Goal: Task Accomplishment & Management: Manage account settings

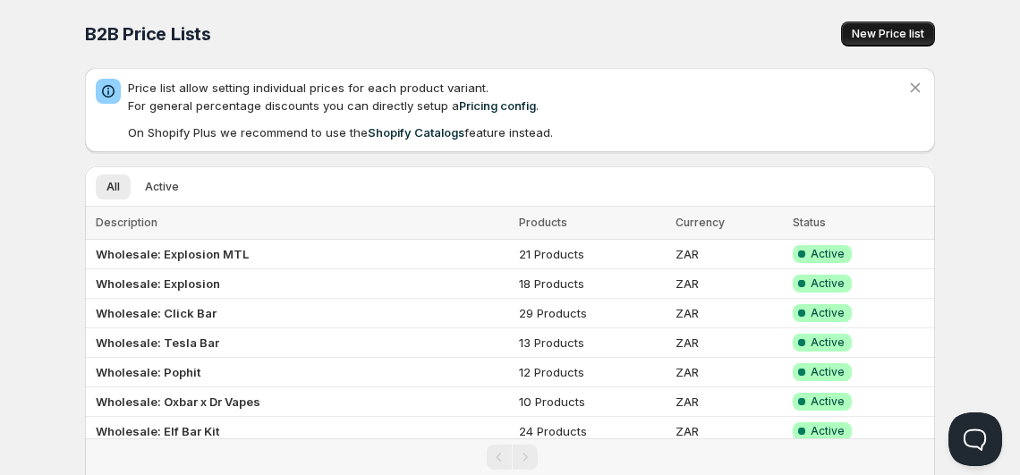
click at [874, 34] on span "New Price list" at bounding box center [888, 34] width 73 height 14
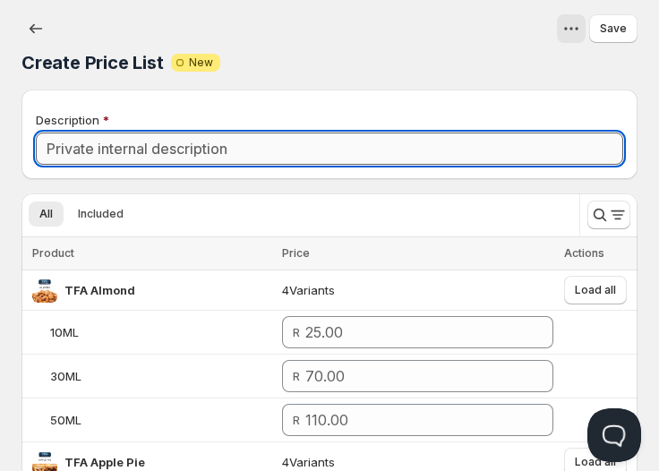
click at [202, 141] on input "Description" at bounding box center [329, 148] width 587 height 32
paste input "Elf Bar EW9000 Pod Only"
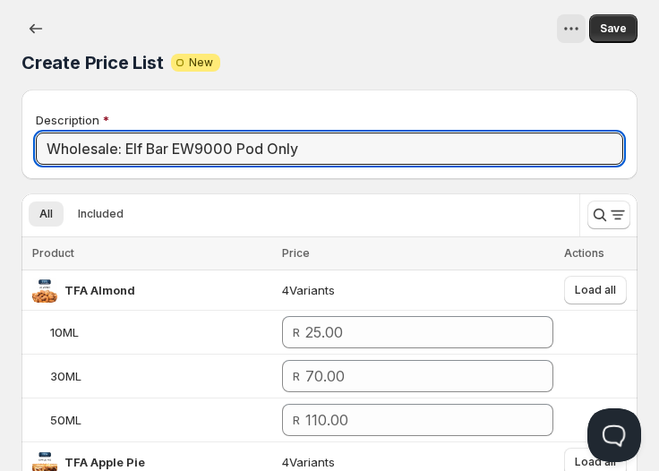
drag, startPoint x: 238, startPoint y: 146, endPoint x: 388, endPoint y: 129, distance: 151.3
click at [388, 129] on div "Description Wholesale: Elf Bar EW9000 Pod Only" at bounding box center [329, 138] width 587 height 54
type input "Wholesale: Elf Bar EW9000 Pod"
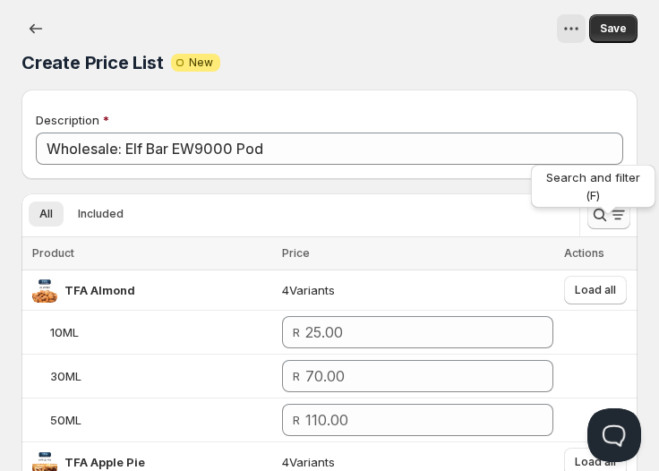
click at [610, 218] on icon "Search and filter results" at bounding box center [618, 215] width 18 height 18
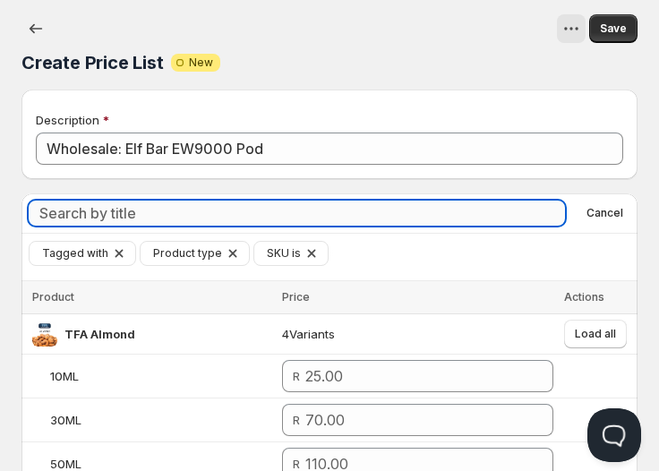
click at [357, 204] on input "Search by title" at bounding box center [297, 212] width 536 height 25
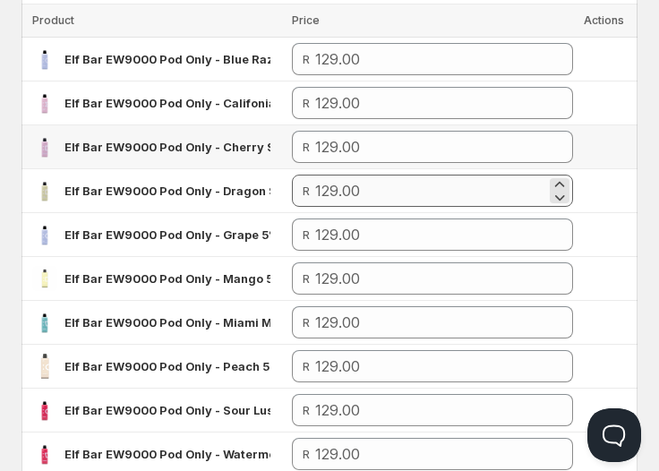
scroll to position [277, 0]
type input "Elf Bar EW9000 Pod Only"
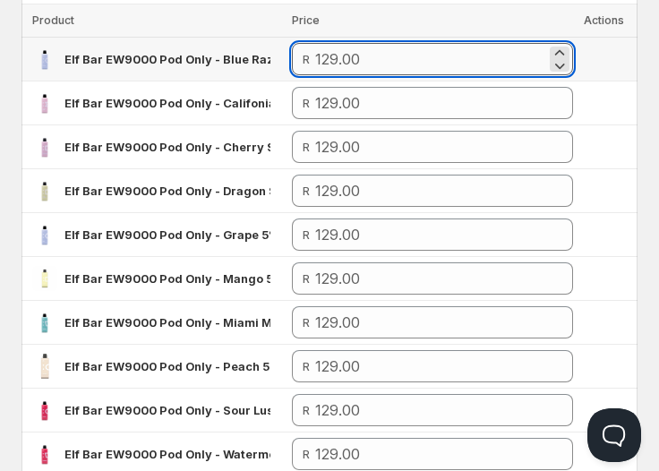
click at [416, 71] on input "number" at bounding box center [431, 59] width 232 height 32
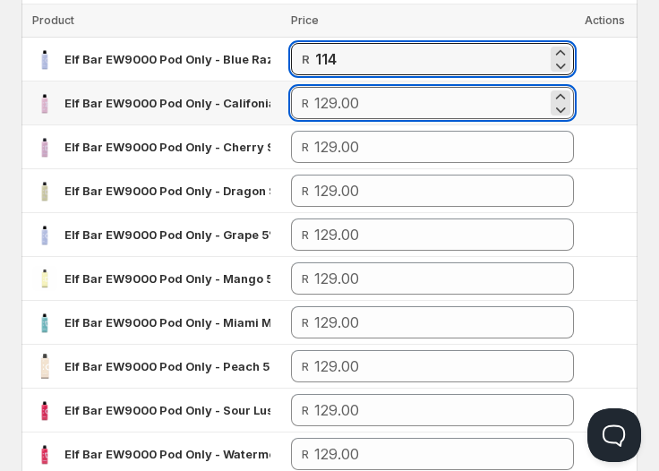
type input "114.00"
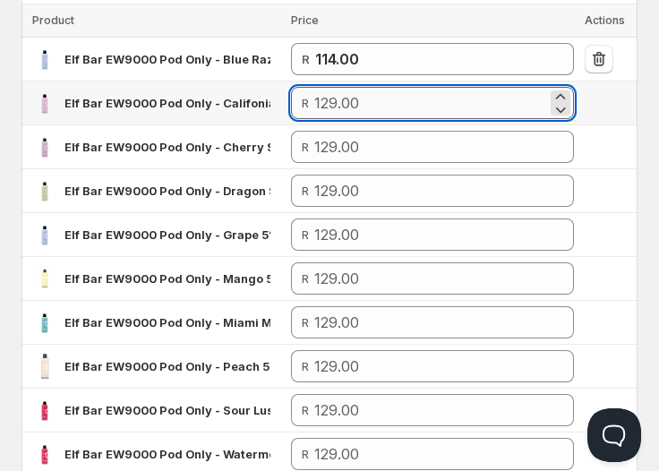
click at [443, 110] on input "number" at bounding box center [430, 103] width 232 height 32
paste input "114"
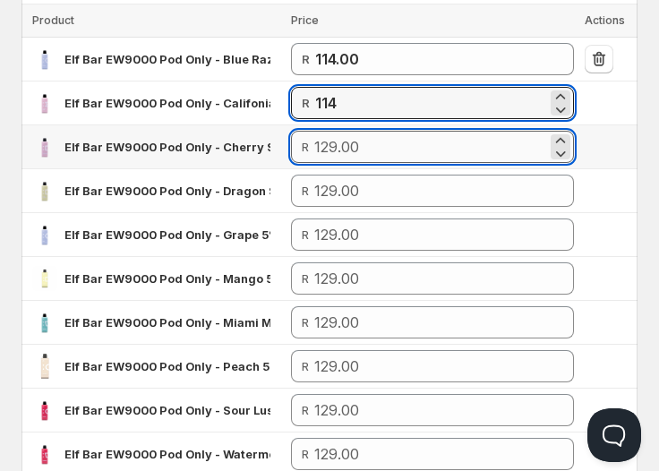
type input "114.00"
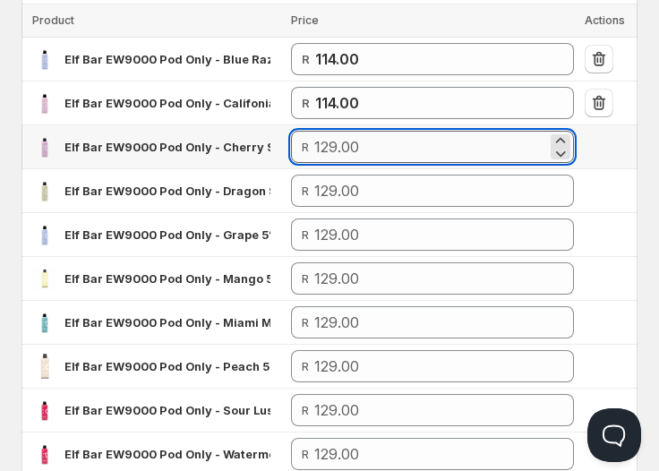
click at [420, 138] on input "number" at bounding box center [430, 147] width 232 height 32
paste input "114"
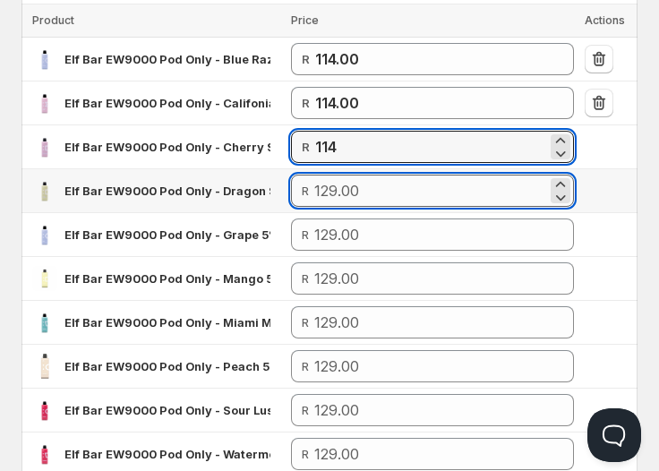
type input "114.00"
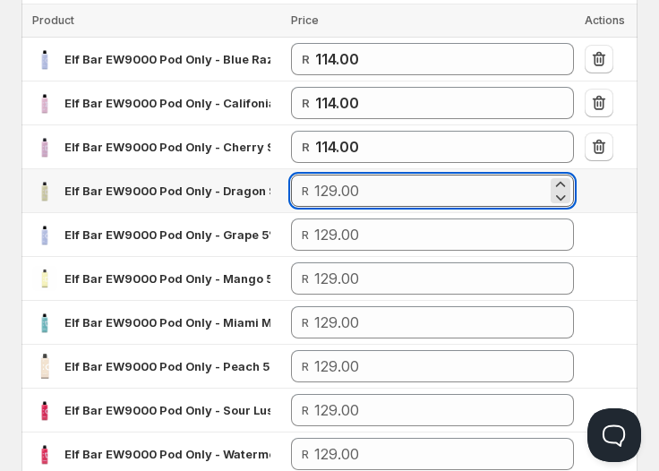
click at [368, 183] on input "number" at bounding box center [430, 191] width 232 height 32
paste input "114"
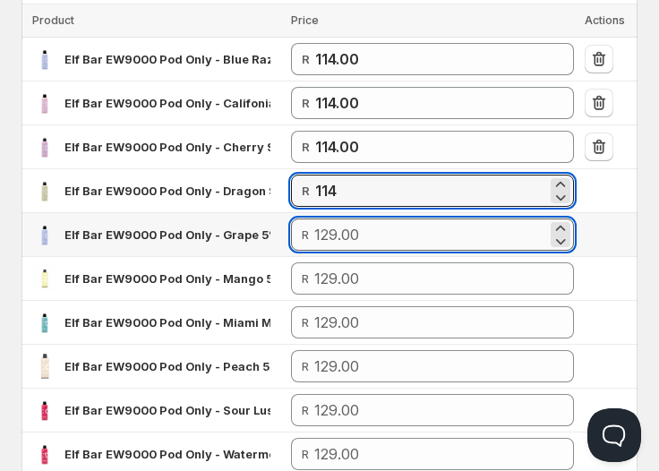
type input "114.00"
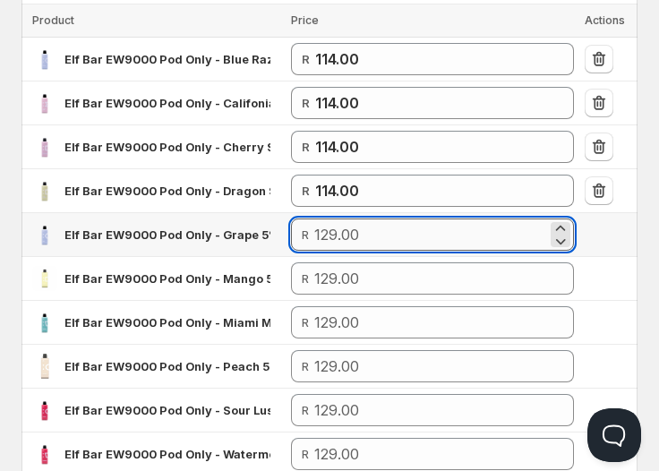
click at [363, 227] on input "number" at bounding box center [430, 234] width 232 height 32
paste input "114"
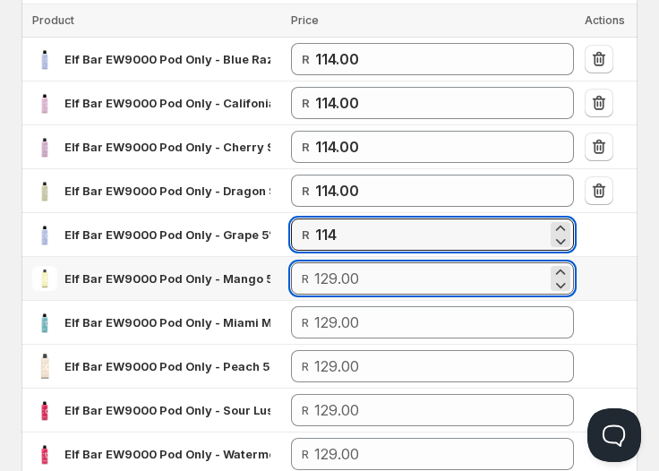
type input "114.00"
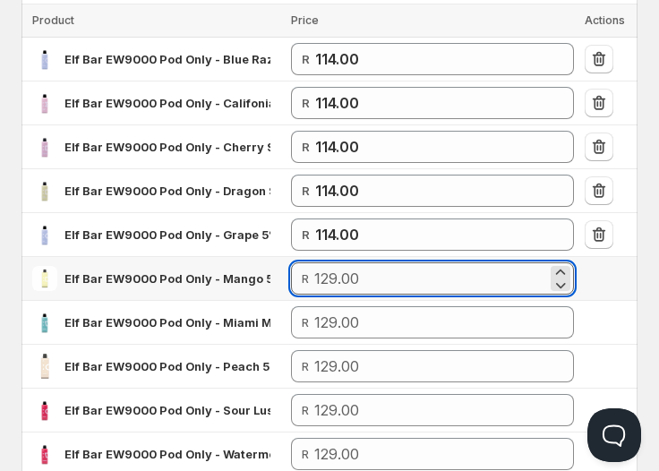
click at [351, 269] on input "number" at bounding box center [430, 278] width 232 height 32
paste input "114"
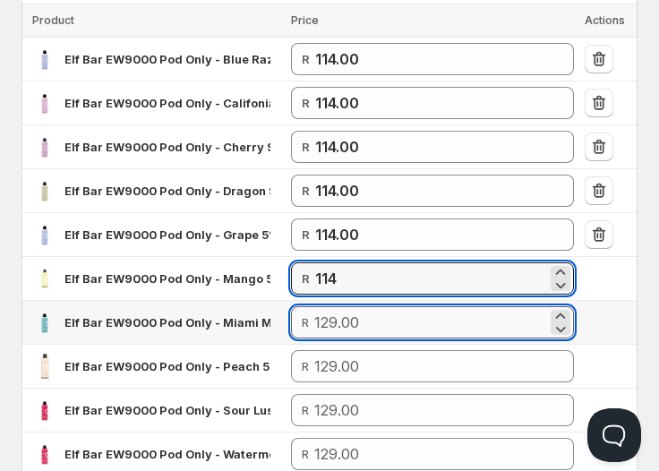
type input "114.00"
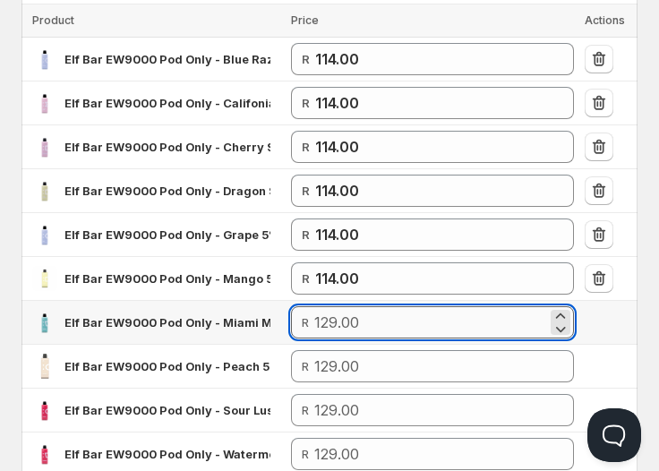
click at [337, 326] on input "number" at bounding box center [430, 322] width 232 height 32
paste input "114"
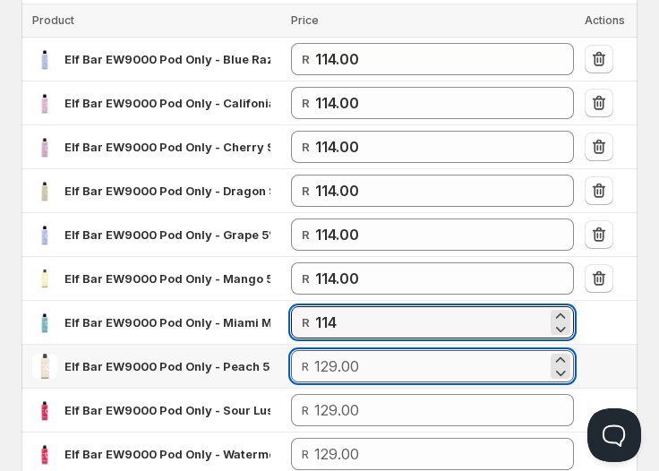
type input "114.00"
click at [345, 353] on input "number" at bounding box center [430, 366] width 232 height 32
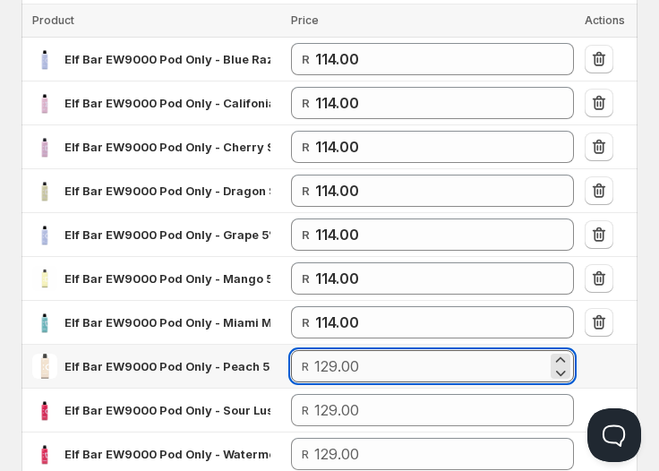
paste input "114"
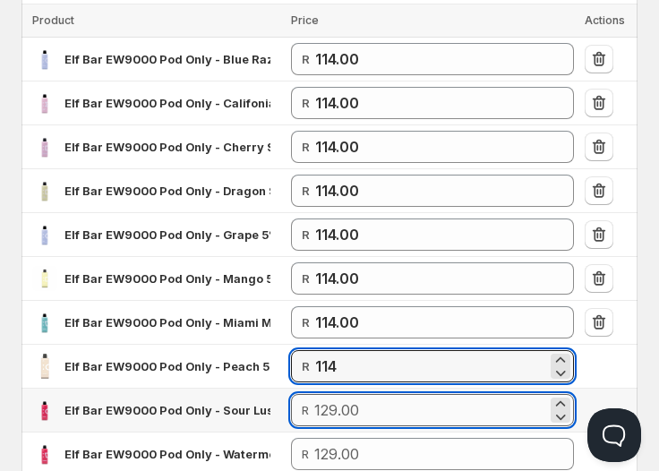
type input "114.00"
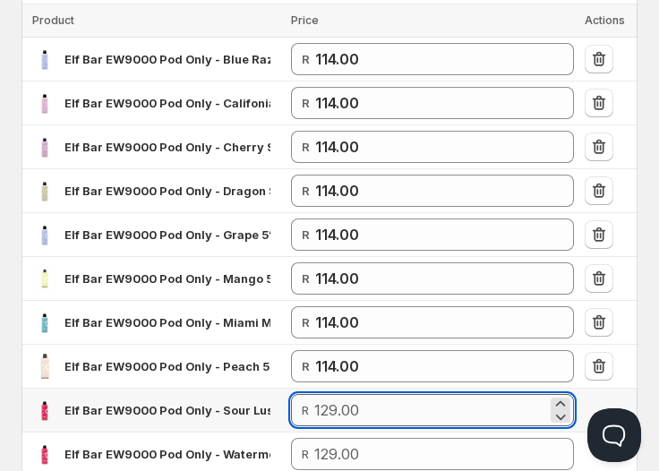
click at [394, 415] on input "number" at bounding box center [430, 410] width 232 height 32
paste input "114"
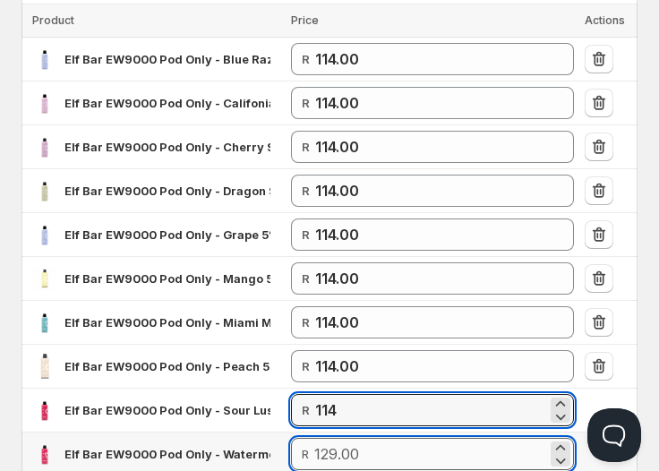
type input "114.00"
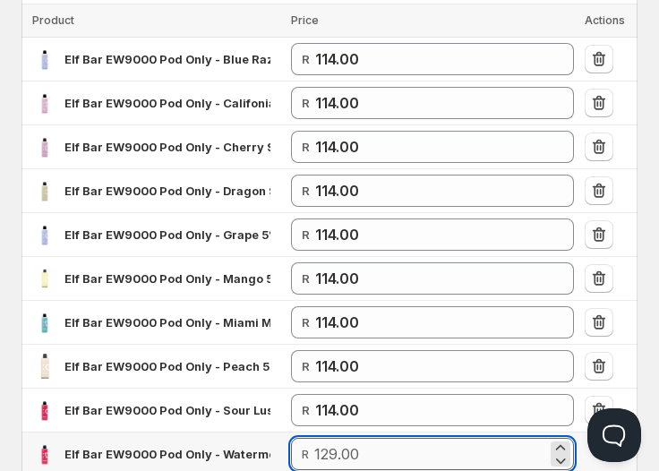
click at [364, 448] on input "number" at bounding box center [430, 454] width 232 height 32
paste input "114"
type input "114.00"
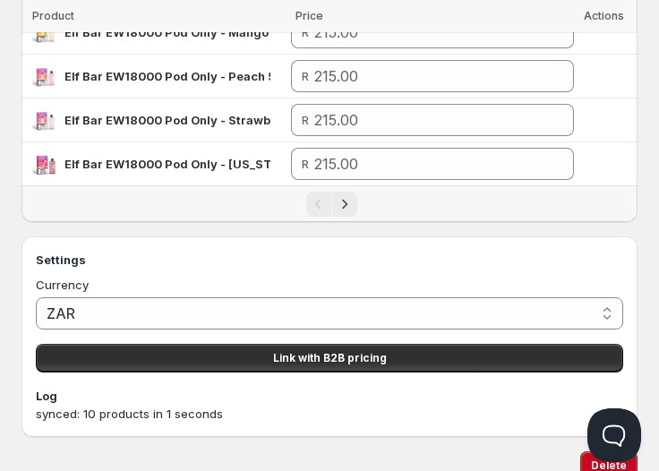
scroll to position [1080, 0]
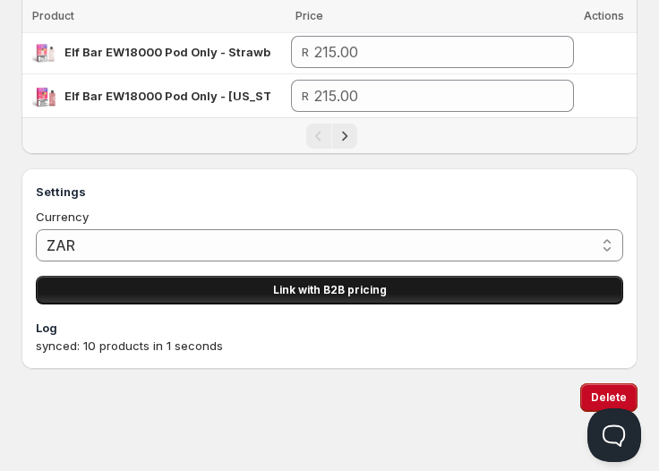
click at [218, 276] on button "Link with B2B pricing" at bounding box center [329, 290] width 587 height 29
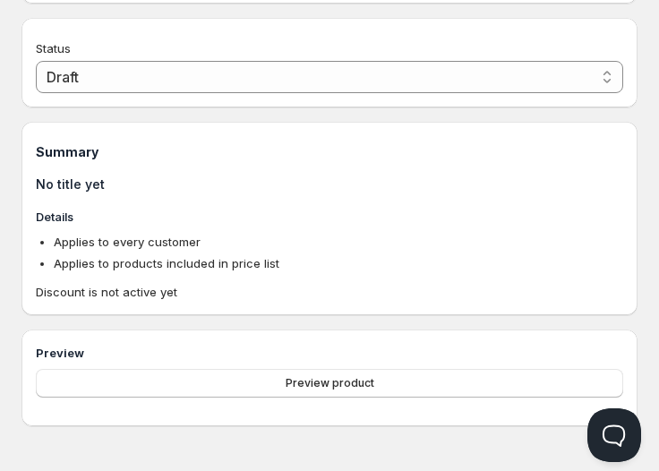
type input "PL Wholesale: Elf Bar EW9000 Pod"
type input "PL_WHOLESALE:_ELF_BAR_EW9000_POD"
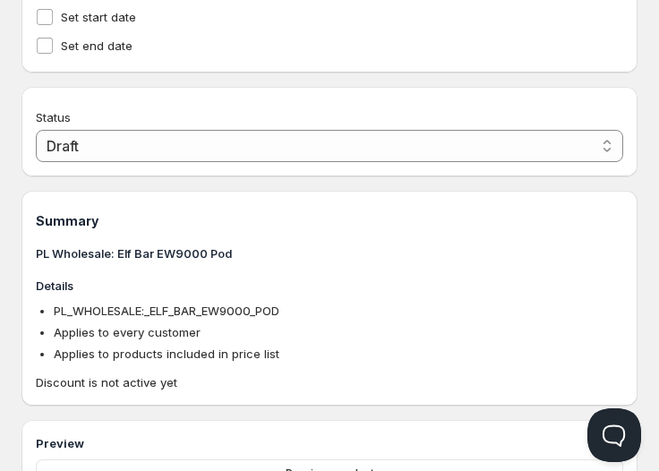
scroll to position [907, 0]
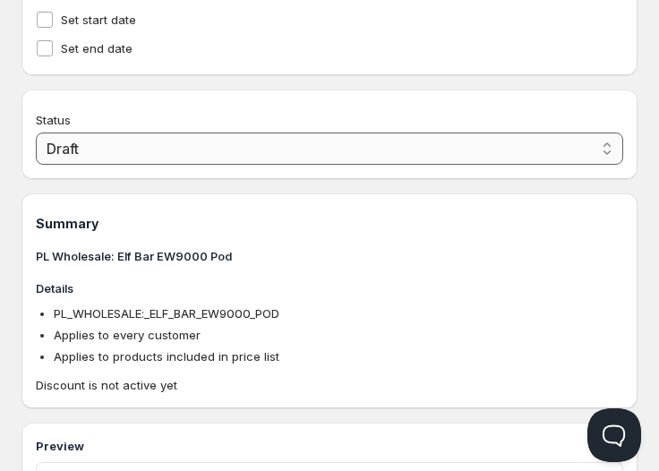
click at [325, 156] on select "Draft Active" at bounding box center [329, 148] width 587 height 32
select select "1"
click at [36, 134] on select "Draft Active" at bounding box center [329, 148] width 587 height 32
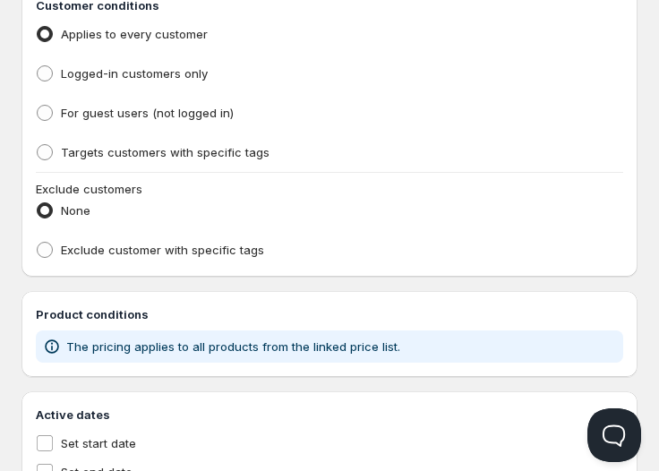
scroll to position [479, 0]
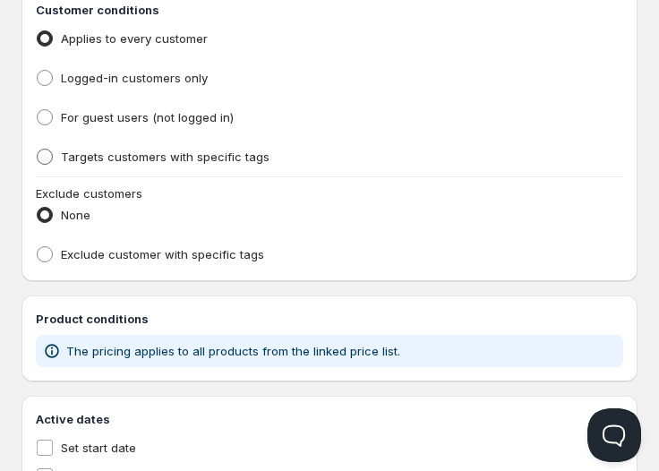
click at [257, 161] on span "Targets customers with specific tags" at bounding box center [165, 156] width 209 height 14
click at [38, 149] on input "Targets customers with specific tags" at bounding box center [37, 149] width 1 height 1
radio input "true"
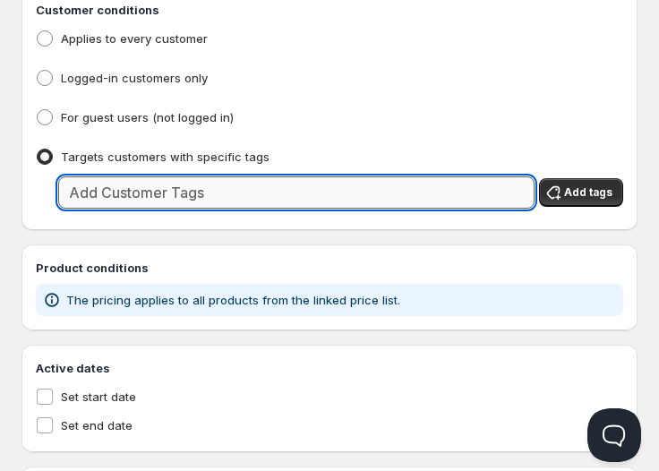
click at [234, 196] on input "text" at bounding box center [296, 192] width 476 height 32
type input "Wholesale"
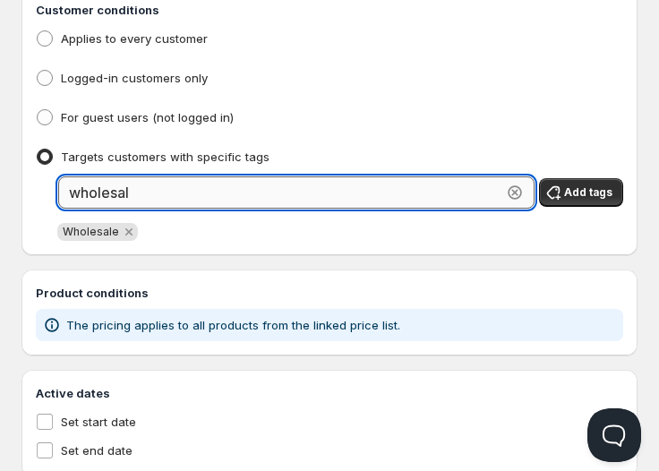
type input "wholesale"
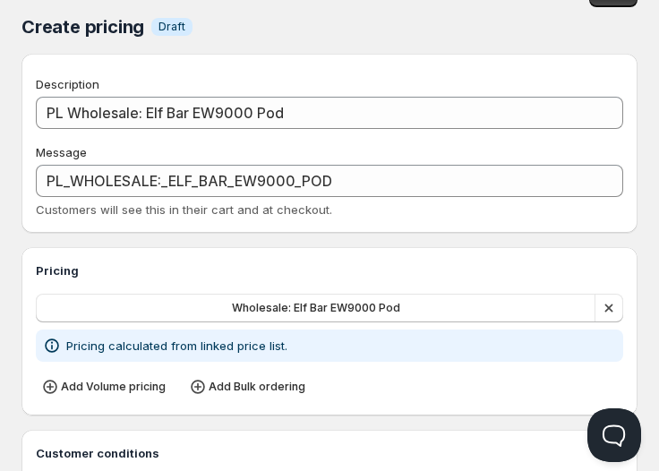
scroll to position [35, 0]
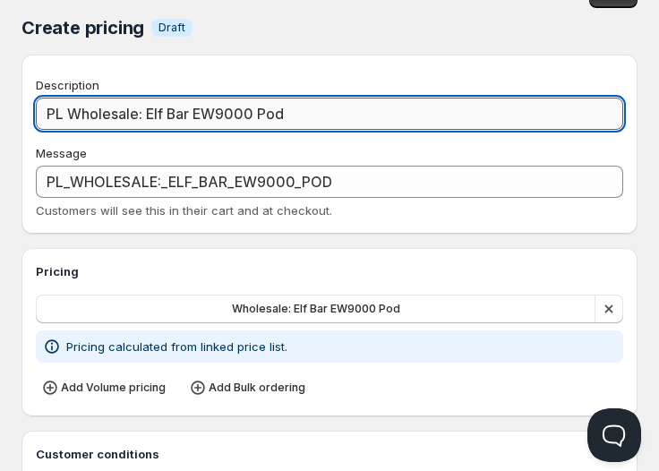
click at [70, 108] on input "PL Wholesale: Elf Bar EW9000 Pod" at bounding box center [329, 114] width 587 height 32
type input "PLWholesale: Elf Bar EW9000 Pod"
type input "PLWHOLESALE:_ELF_BAR_EW9000_POD"
type input "PWholesale: Elf Bar EW9000 Pod"
type input "PWHOLESALE:_ELF_BAR_EW9000_POD"
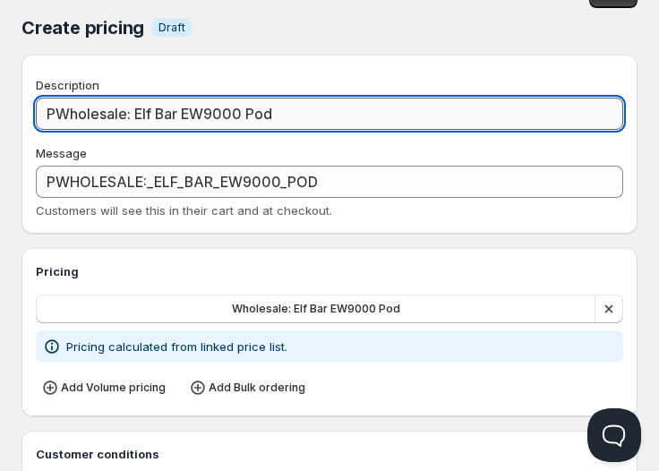
type input "Wholesale: Elf Bar EW9000 Pod"
type input "WHOLESALE:_ELF_BAR_EW9000_POD"
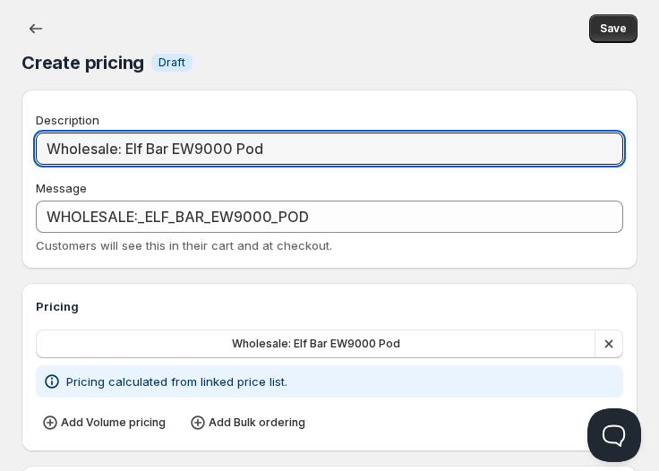
scroll to position [0, 0]
type input "Wholesale: Elf Bar EW9000 Pod"
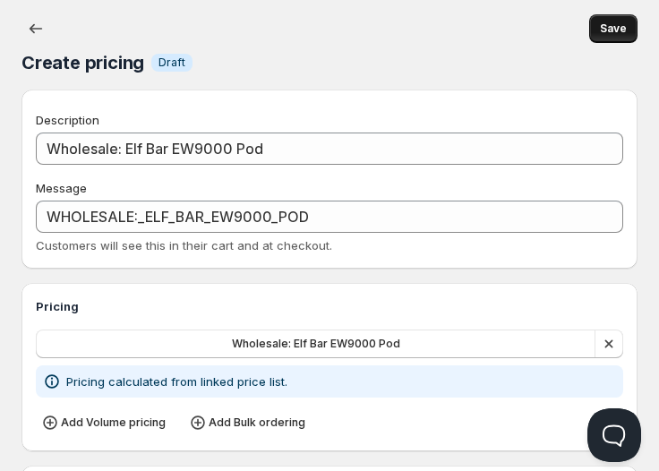
click at [609, 30] on span "Save" at bounding box center [613, 28] width 27 height 14
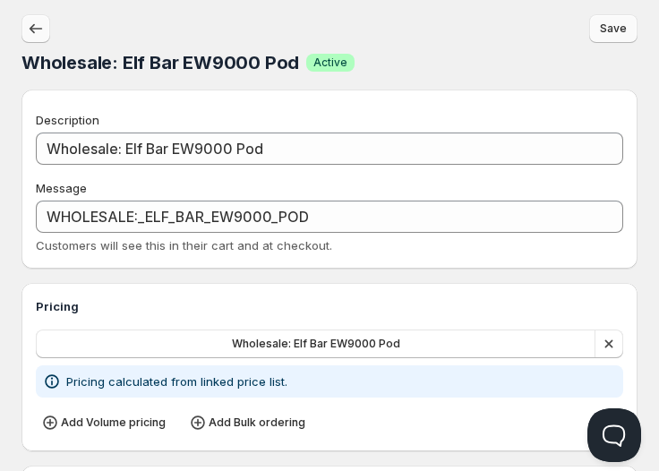
click at [31, 36] on icon "button" at bounding box center [36, 29] width 18 height 18
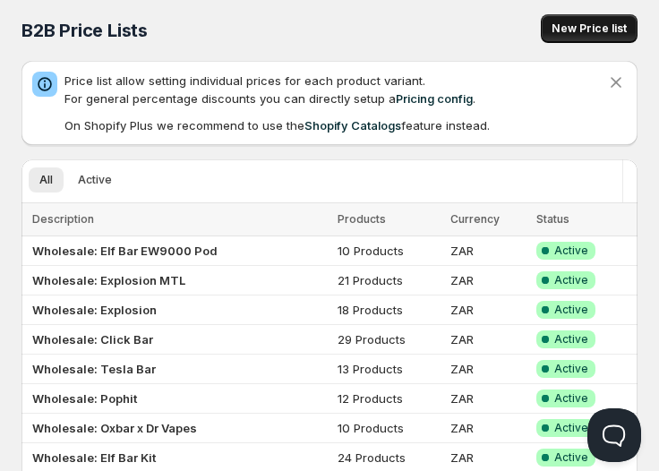
click at [569, 27] on span "New Price list" at bounding box center [588, 28] width 75 height 14
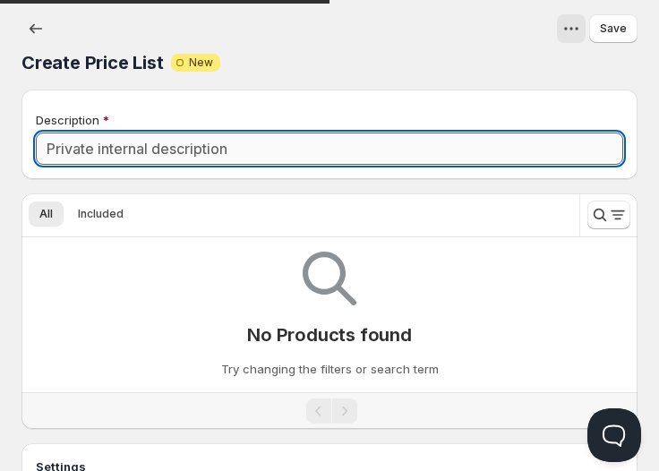
click at [236, 133] on input "Description" at bounding box center [329, 148] width 587 height 32
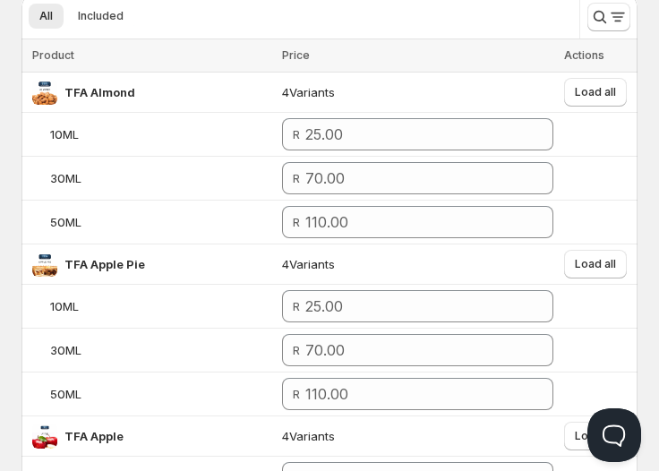
scroll to position [200, 0]
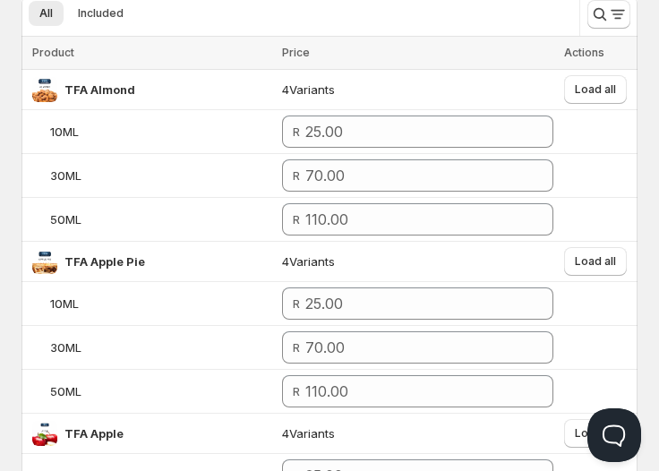
type input "Wholesale: Nasty 20k"
click at [612, 13] on icon "Search and filter results" at bounding box center [618, 14] width 18 height 18
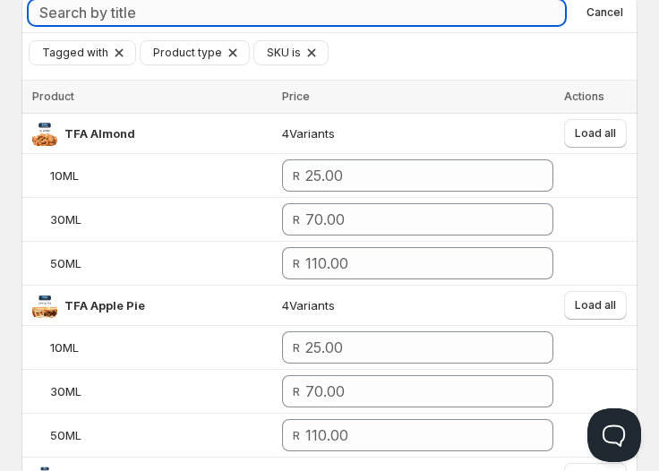
click at [398, 11] on input "Search by title" at bounding box center [297, 12] width 536 height 25
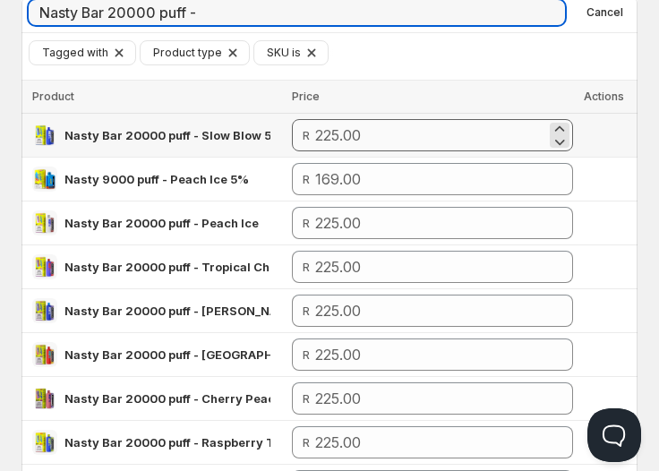
type input "Nasty Bar 20000 puff -"
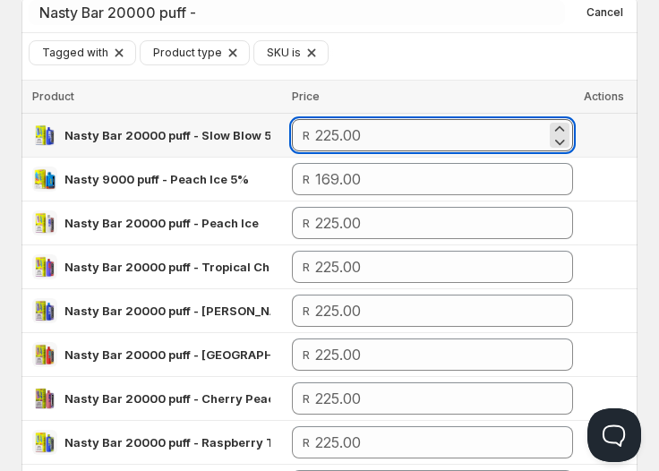
click at [354, 136] on input "number" at bounding box center [431, 135] width 232 height 32
type input "180.00"
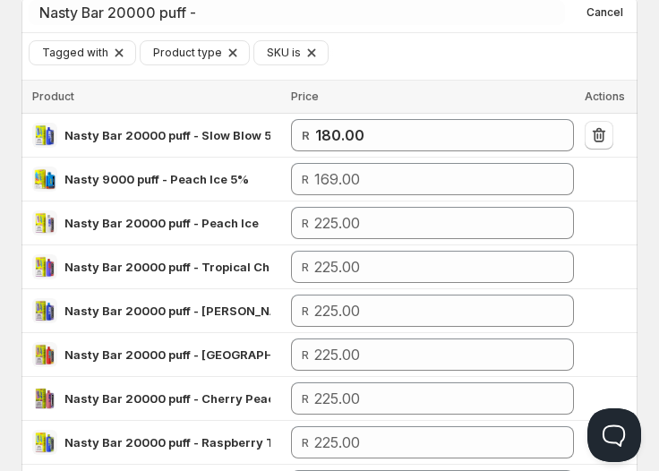
click at [396, 100] on div "Price" at bounding box center [432, 97] width 282 height 18
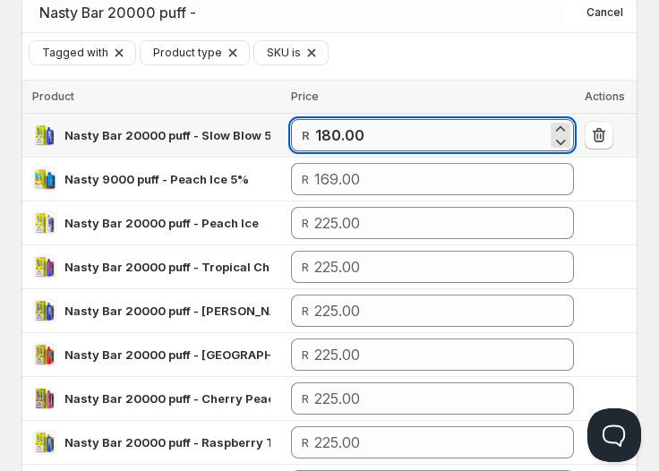
click at [383, 141] on input "180.00" at bounding box center [430, 135] width 231 height 32
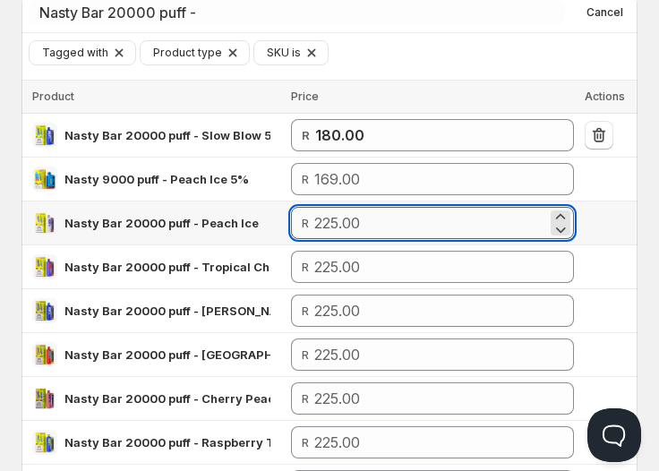
click at [330, 218] on input "number" at bounding box center [430, 223] width 232 height 32
paste input "180.00"
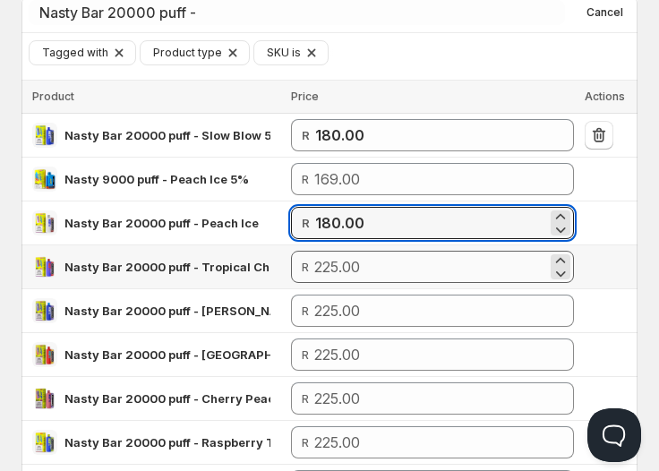
type input "180.00"
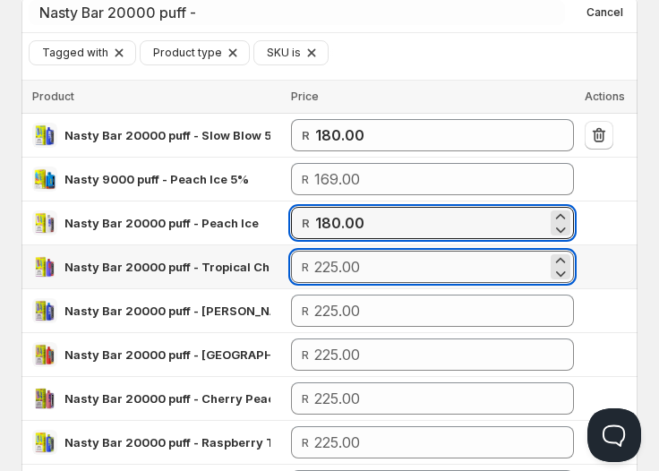
click at [365, 264] on input "number" at bounding box center [430, 267] width 232 height 32
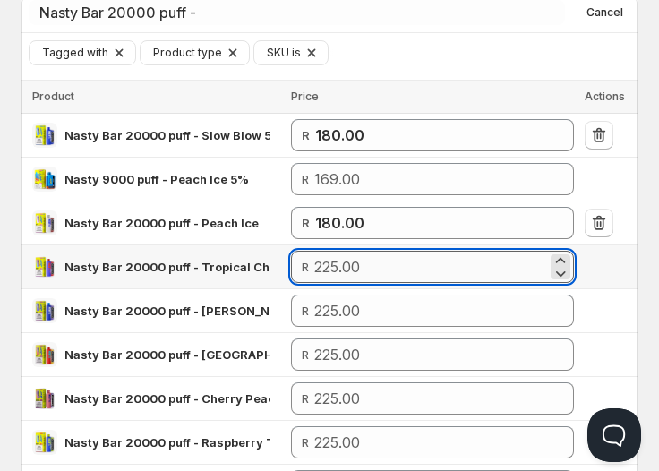
paste input "180.00"
type input "180.00"
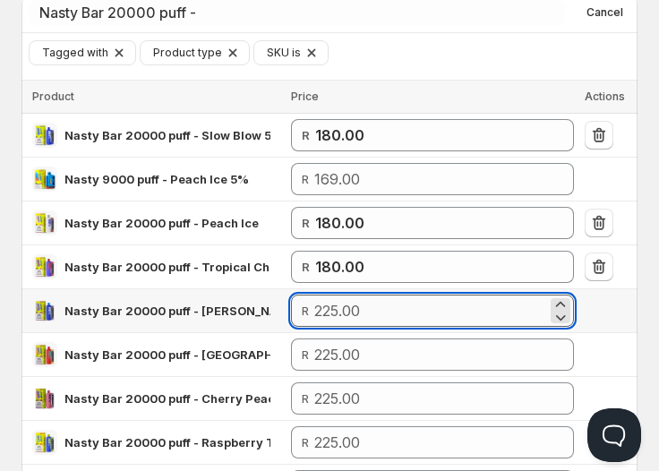
click at [405, 303] on input "number" at bounding box center [430, 310] width 232 height 32
paste input "180.00"
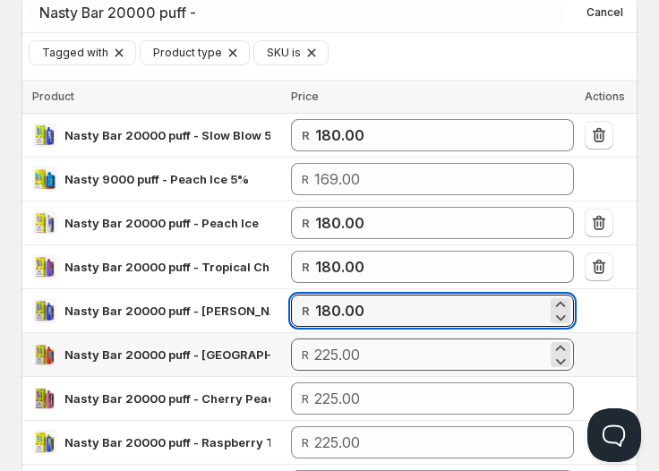
type input "180.00"
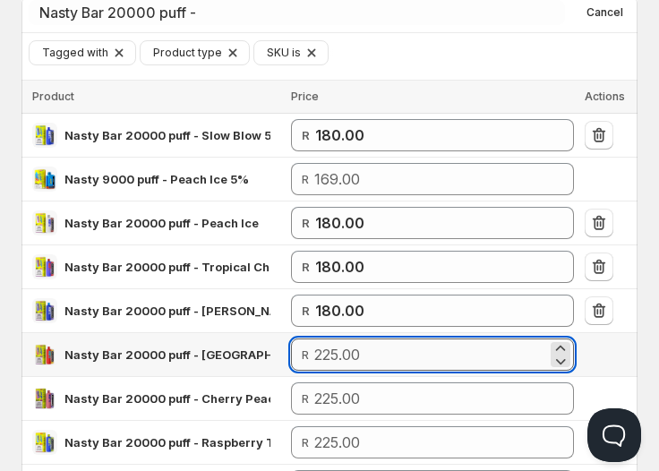
click at [381, 342] on input "number" at bounding box center [430, 354] width 232 height 32
paste input "180.00"
type input "180.00"
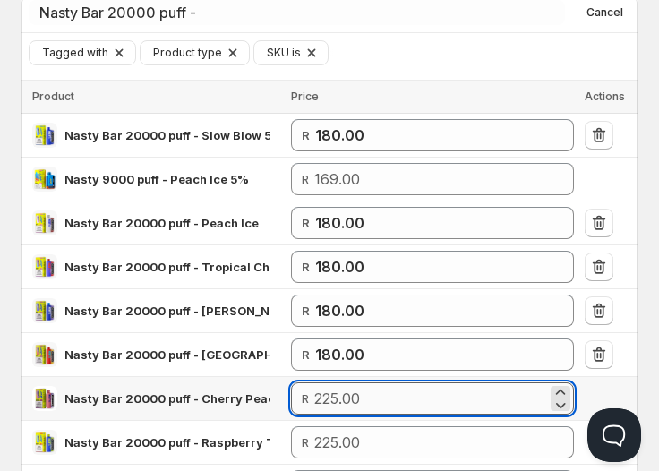
click at [366, 396] on input "number" at bounding box center [430, 398] width 232 height 32
paste input "180.00"
type input "180.00"
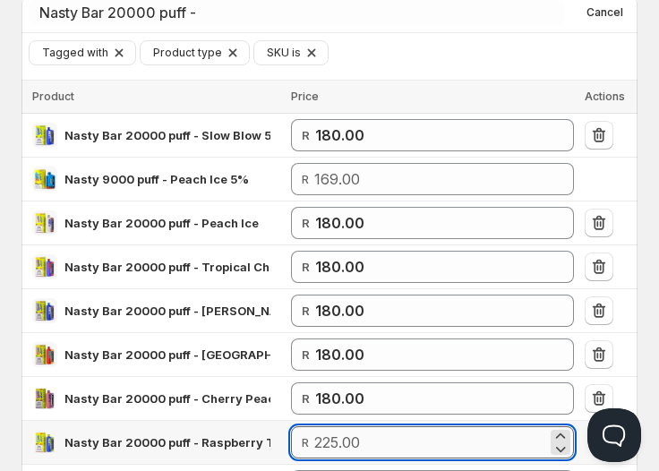
click at [412, 427] on input "number" at bounding box center [430, 442] width 232 height 32
paste input "180.00"
paste input "80.0"
type input "180.00"
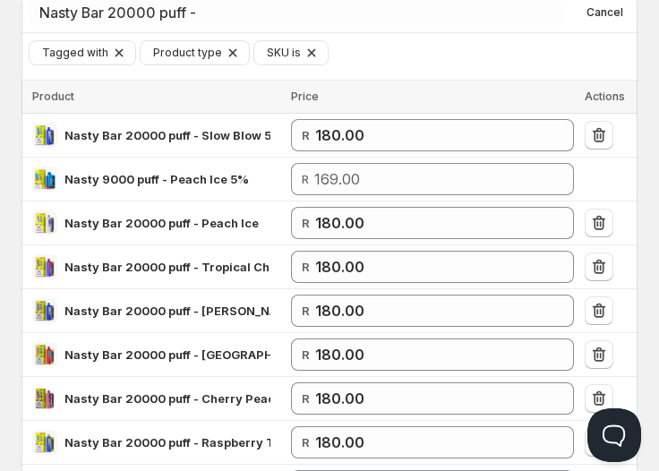
click at [648, 356] on div "Create Price List. This page is ready Create Price List Attention Incomplete Ne…" at bounding box center [329, 387] width 659 height 1175
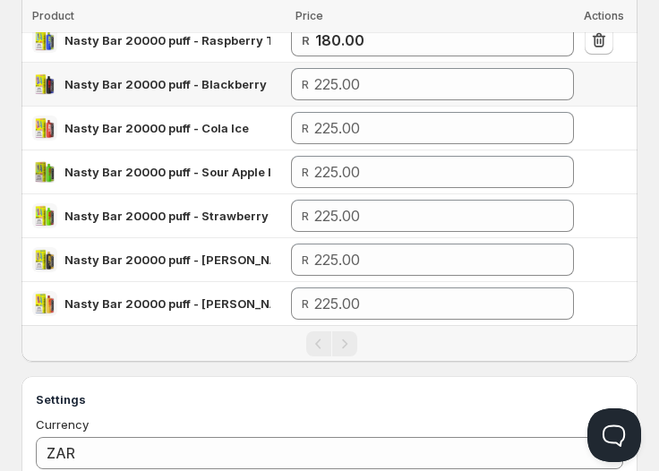
scroll to position [603, 0]
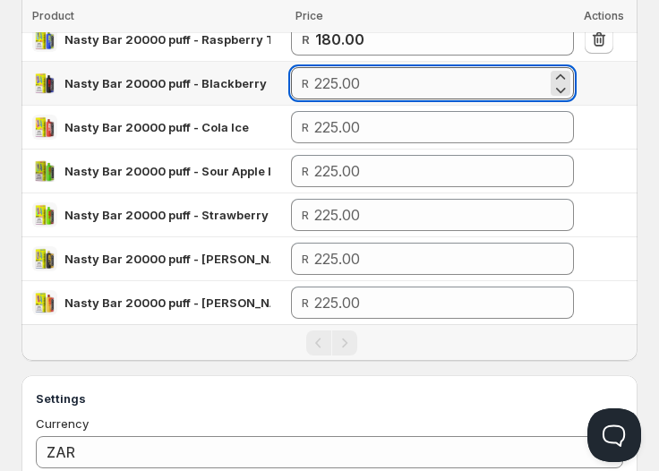
click at [374, 74] on input "number" at bounding box center [430, 83] width 232 height 32
paste input "180.00"
type input "180.00"
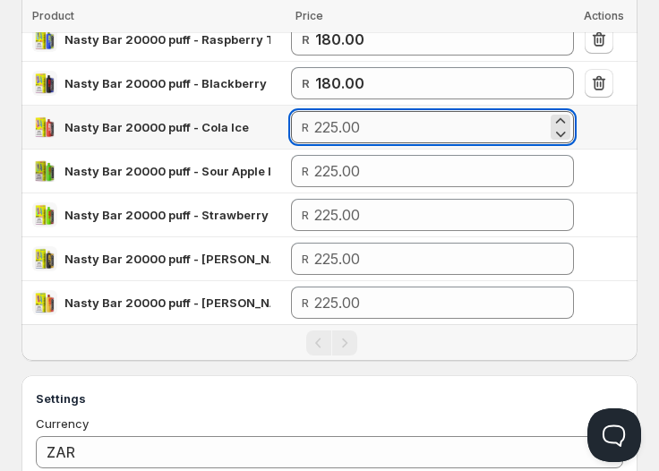
click at [370, 122] on input "number" at bounding box center [430, 127] width 232 height 32
paste input "180.00"
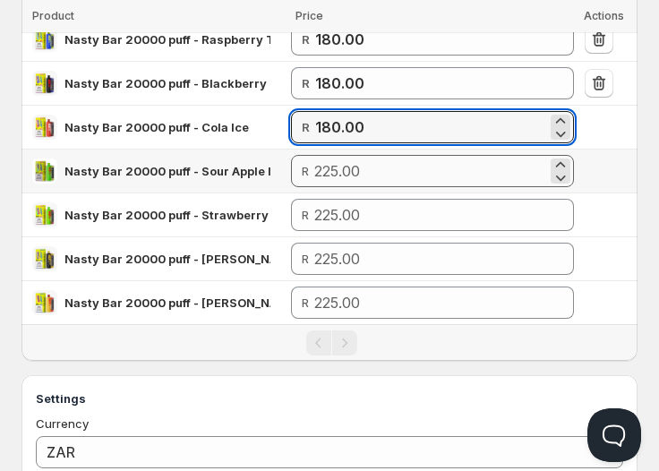
type input "180.00"
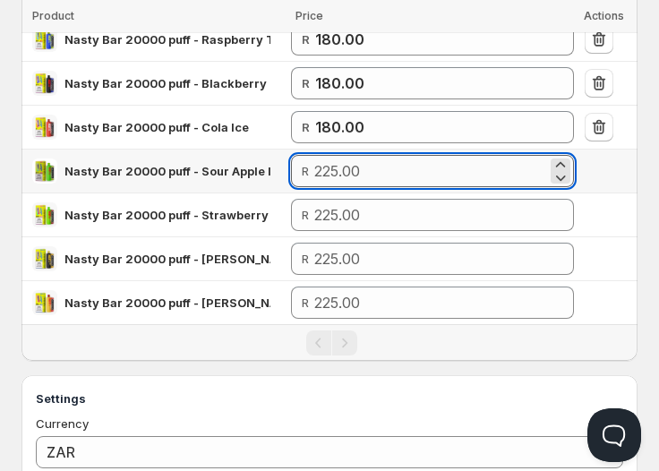
click at [363, 166] on input "number" at bounding box center [430, 171] width 232 height 32
paste input "180.00"
type input "180.00"
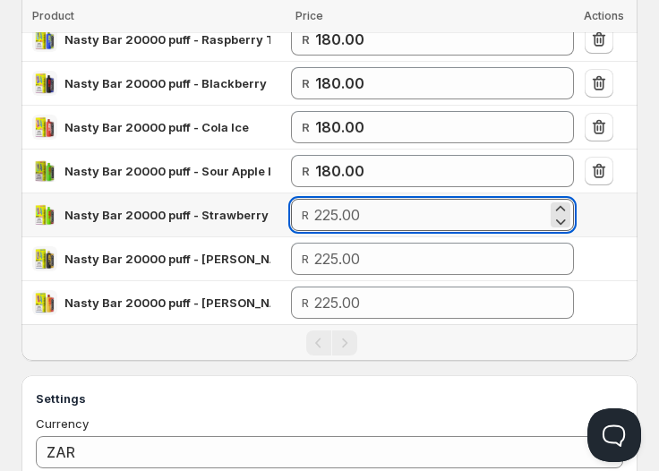
click at [361, 220] on input "number" at bounding box center [430, 215] width 232 height 32
paste input "180.00"
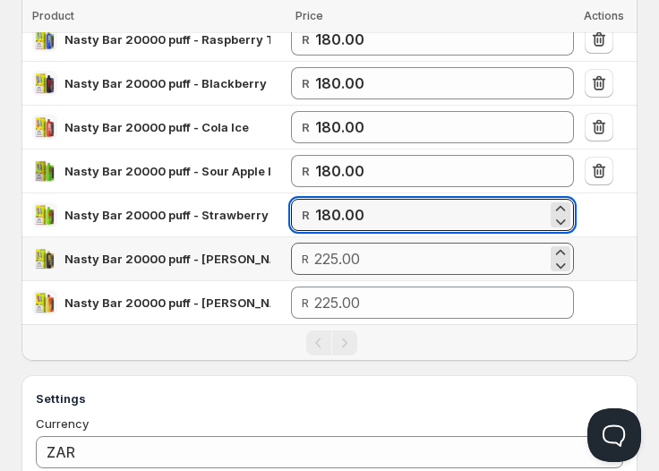
type input "180.00"
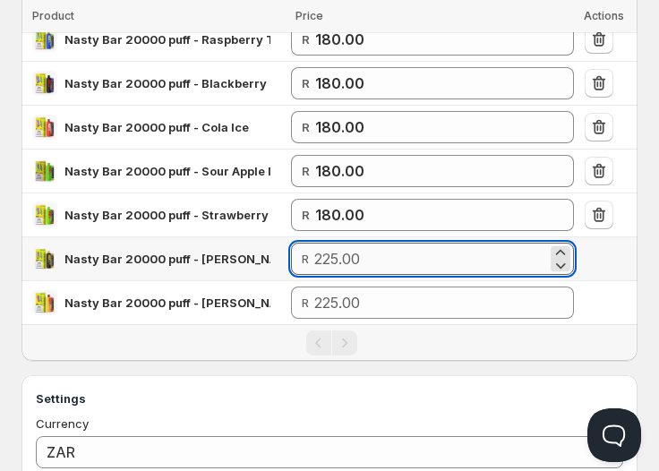
click at [347, 249] on input "number" at bounding box center [430, 259] width 232 height 32
paste input "180.00"
type input "180.00"
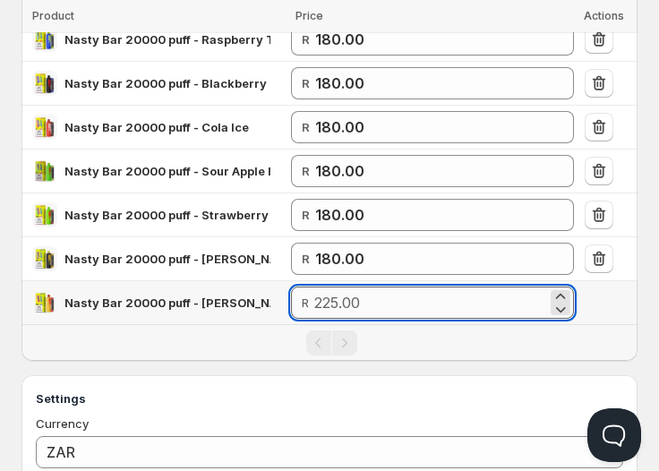
click at [355, 287] on input "number" at bounding box center [430, 302] width 232 height 32
paste input "180.00"
type input "180.00"
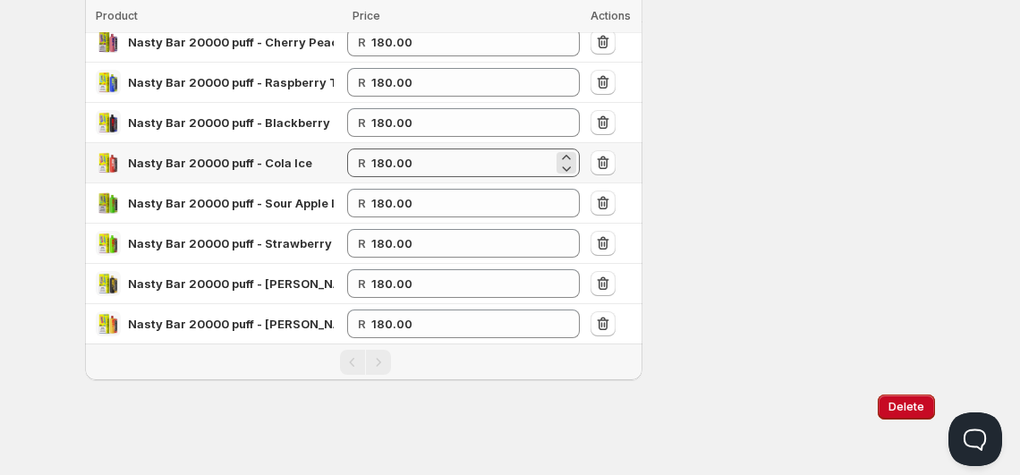
scroll to position [0, 0]
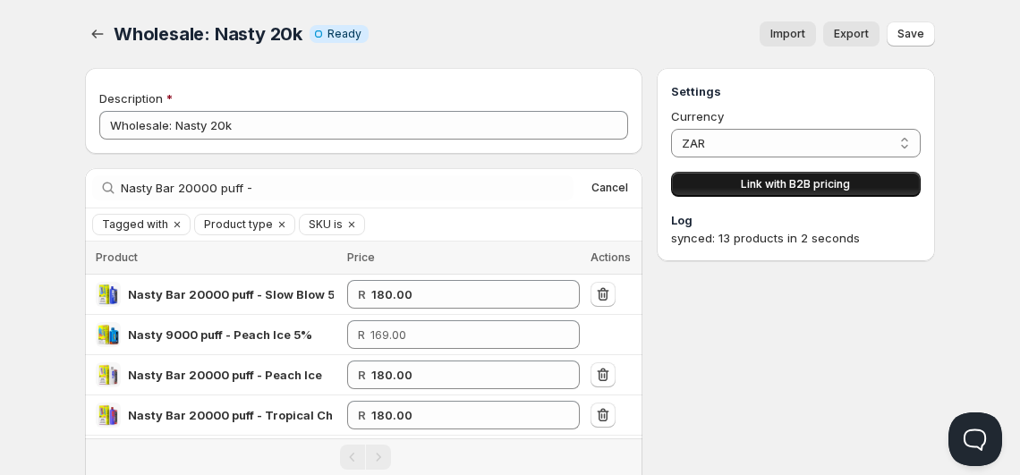
click at [782, 188] on span "Link with B2B pricing" at bounding box center [795, 184] width 109 height 14
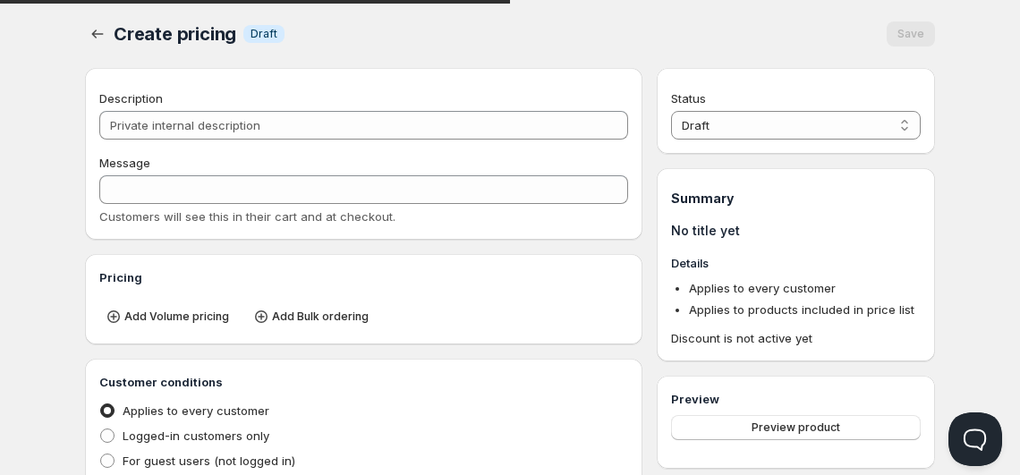
type input "PL Wholesale: Nasty 20k"
type input "PL_WHOLESALE:_NASTY_20K"
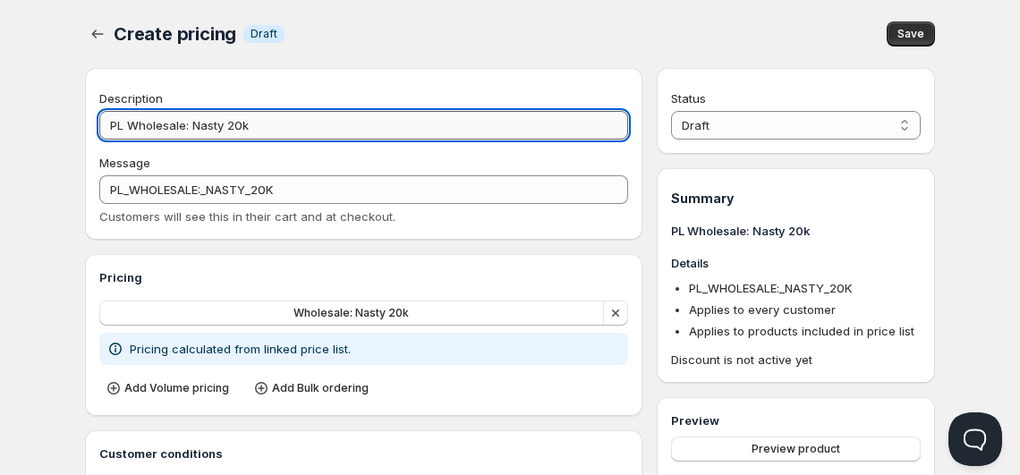
click at [130, 130] on input "PL Wholesale: Nasty 20k" at bounding box center [363, 125] width 529 height 29
type input "PLWholesale: Nasty 20k"
type input "PLWHOLESALE:_NASTY_20K"
type input "PWholesale: Nasty 20k"
type input "PWHOLESALE:_NASTY_20K"
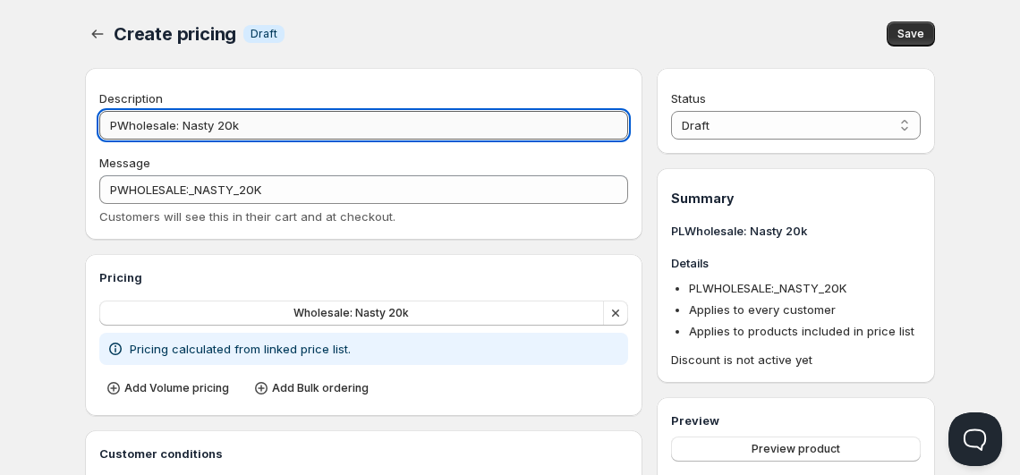
type input "Wholesale: Nasty 20k"
type input "WHOLESALE:_NASTY_20K"
type input "Wholesale: Nasty 20k"
click at [712, 124] on select "Draft Active" at bounding box center [796, 125] width 250 height 29
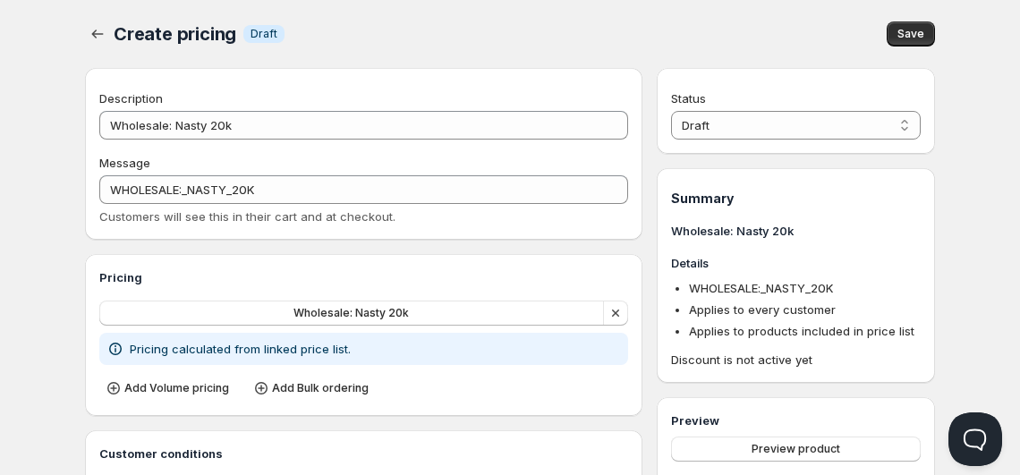
select select "1"
click at [671, 111] on select "Draft Active" at bounding box center [796, 125] width 250 height 29
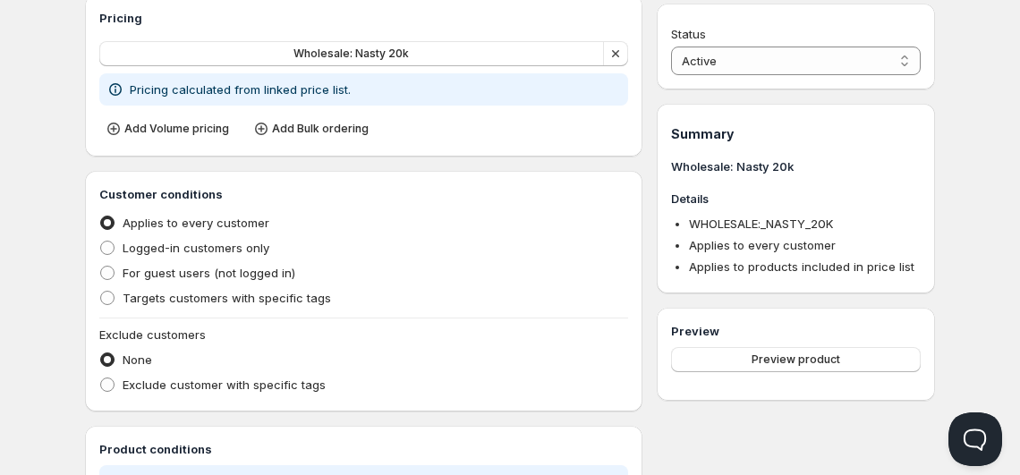
scroll to position [277, 0]
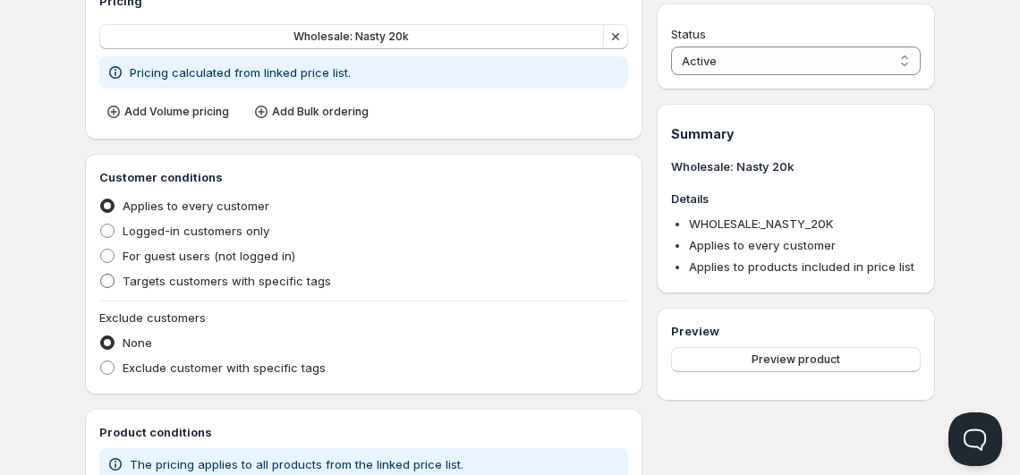
click at [236, 281] on span "Targets customers with specific tags" at bounding box center [227, 281] width 209 height 14
click at [101, 275] on input "Targets customers with specific tags" at bounding box center [100, 274] width 1 height 1
radio input "true"
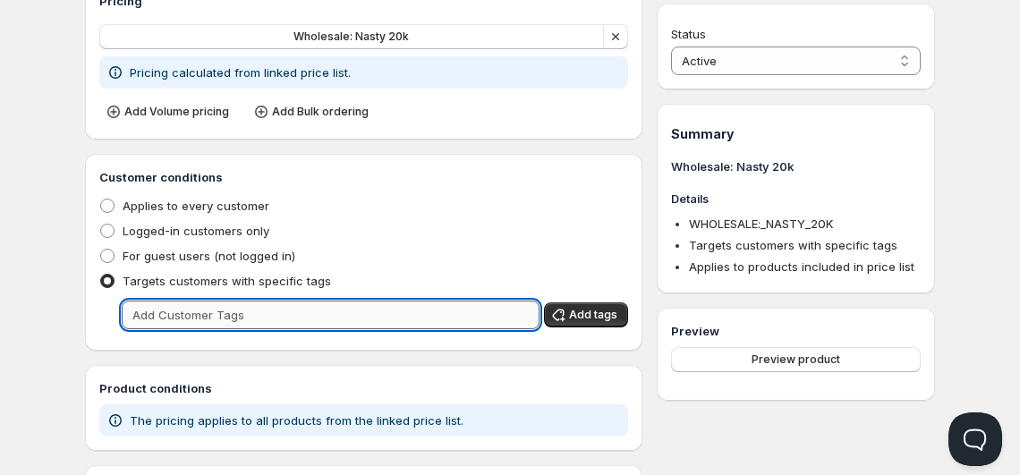
click at [252, 317] on input "text" at bounding box center [331, 315] width 418 height 29
type input "Wholesale"
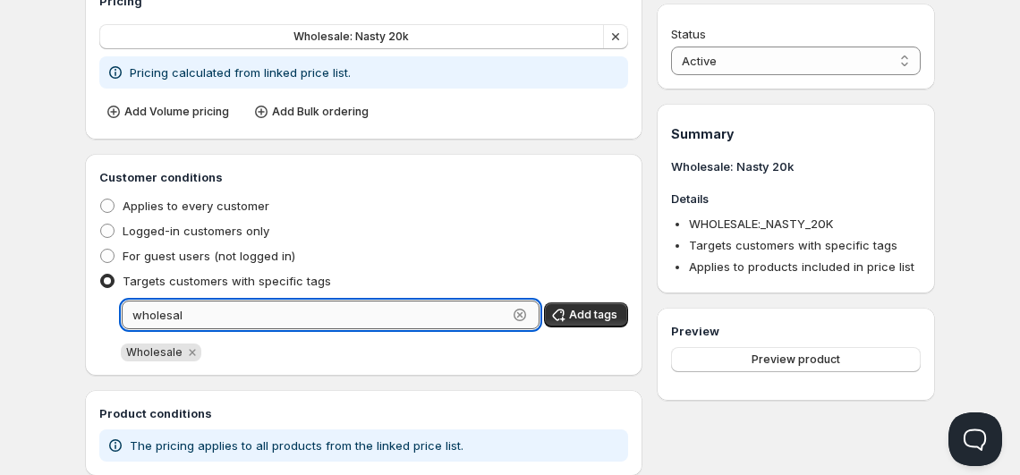
type input "wholesale"
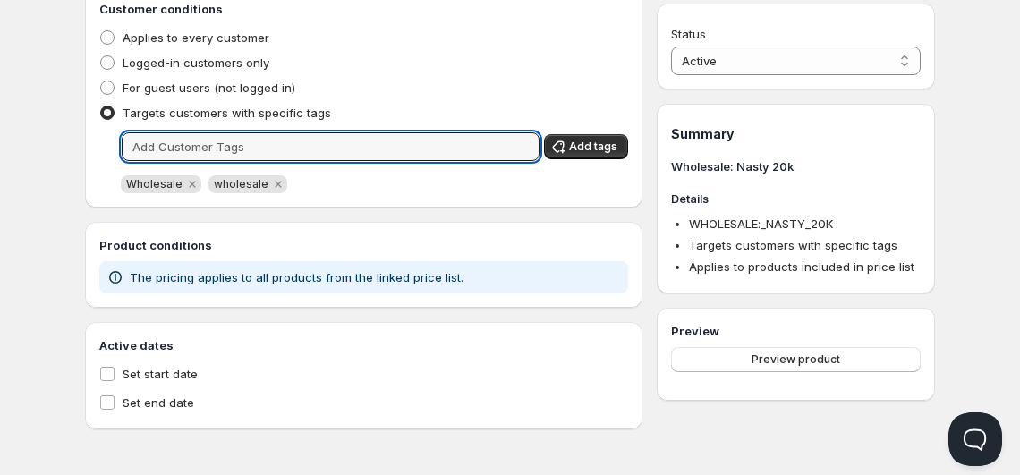
scroll to position [0, 0]
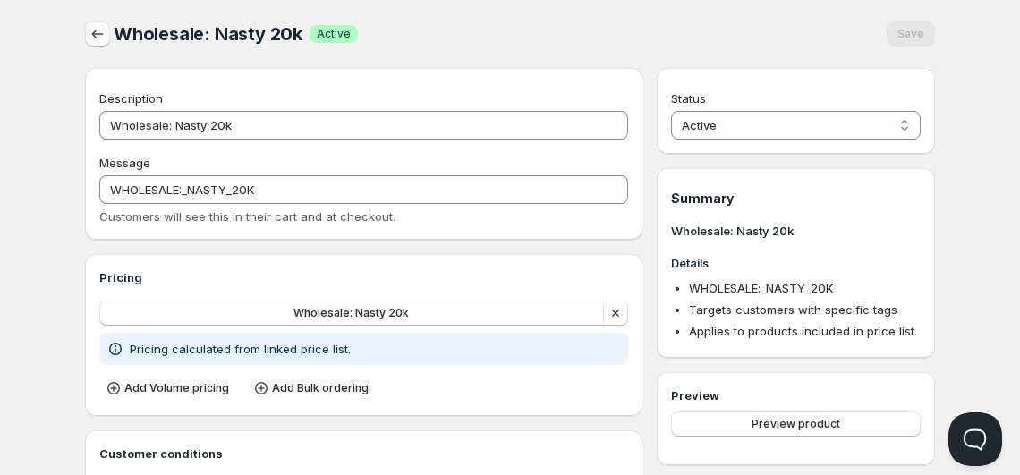
click at [97, 36] on icon "button" at bounding box center [98, 34] width 18 height 18
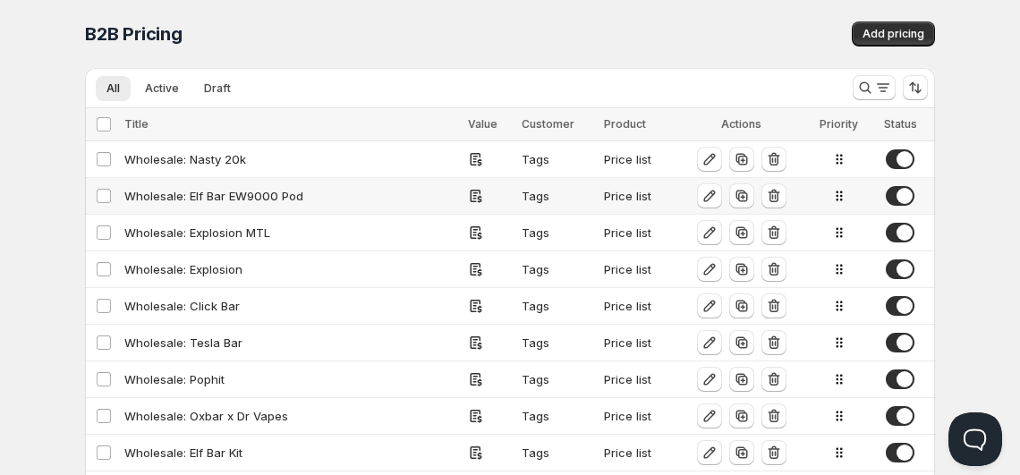
click at [222, 191] on div "Wholesale: Elf Bar EW9000 Pod" at bounding box center [290, 196] width 333 height 18
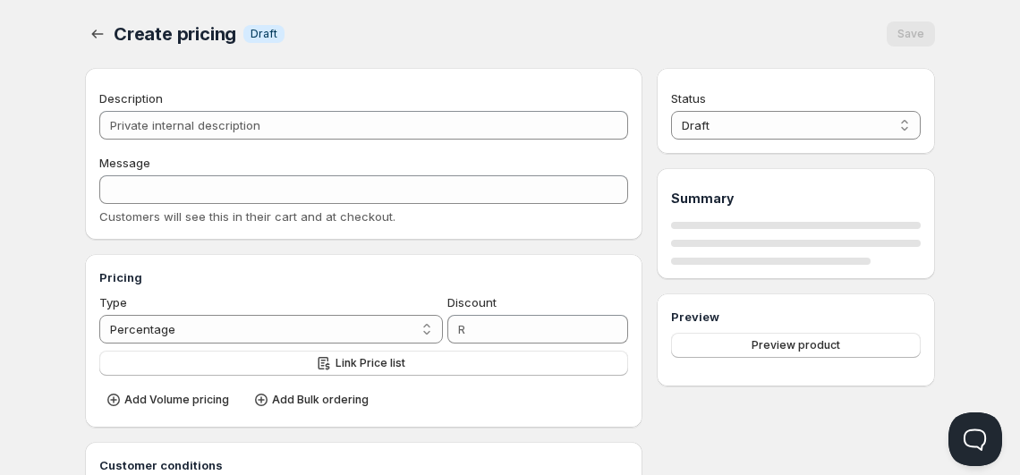
type input "Wholesale: Elf Bar EW9000 Pod"
type input "WHOLESALE:_ELF_BAR_EW9000_POD"
radio input "true"
select select "1"
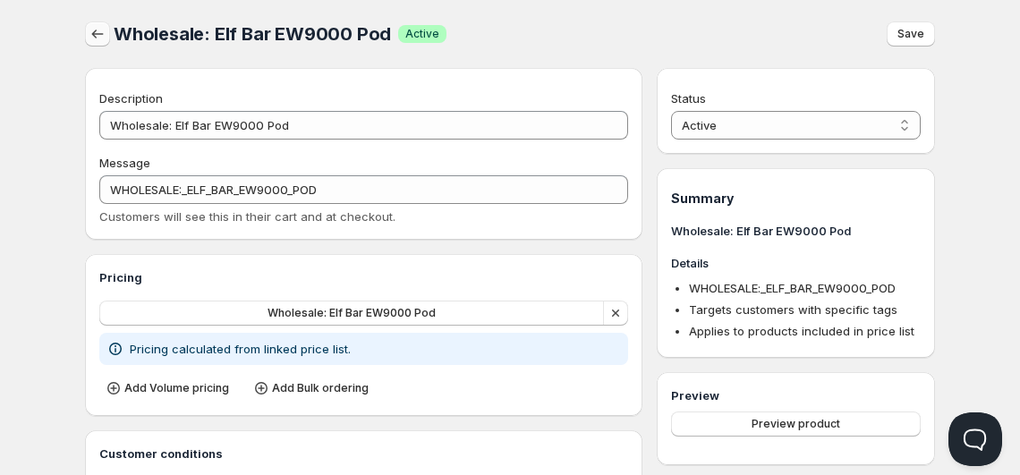
click at [100, 38] on icon "button" at bounding box center [98, 34] width 18 height 18
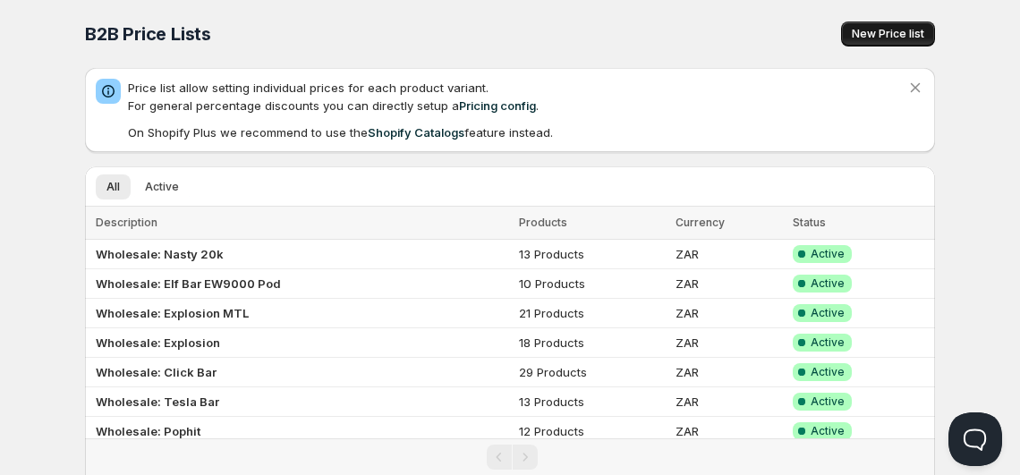
click at [867, 32] on span "New Price list" at bounding box center [888, 34] width 73 height 14
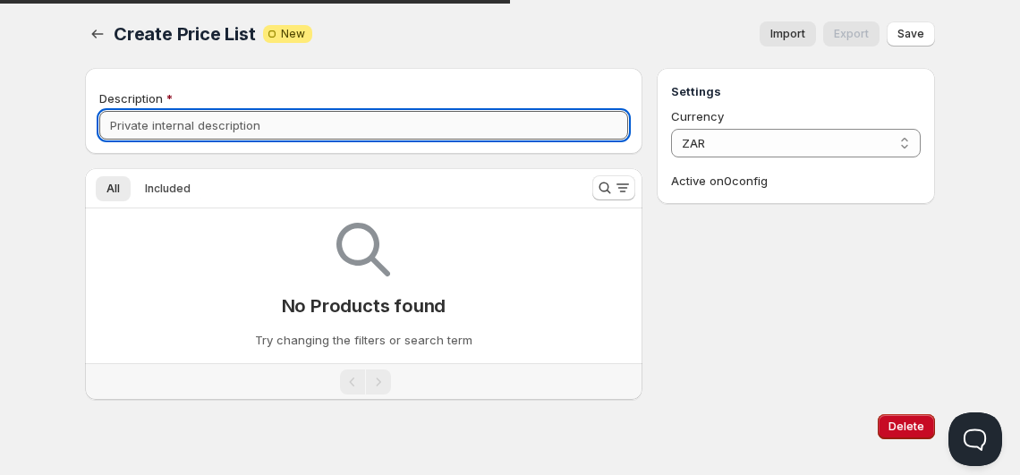
click at [238, 124] on input "Description" at bounding box center [363, 125] width 529 height 29
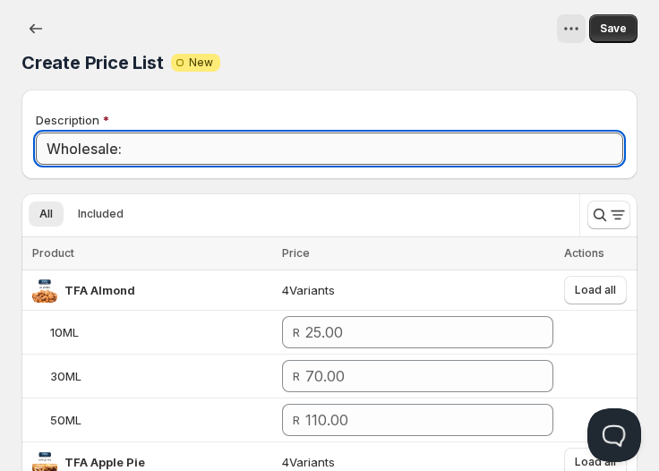
click at [360, 139] on input "Wholesale:" at bounding box center [329, 148] width 587 height 32
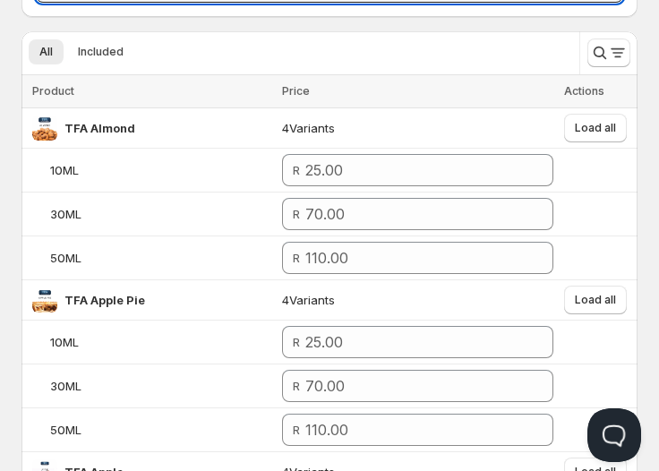
scroll to position [188, 0]
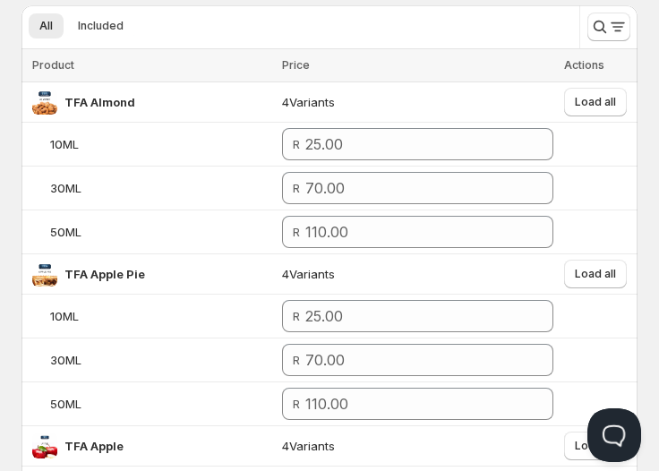
type input "Wholesale: Nasty Cleartech"
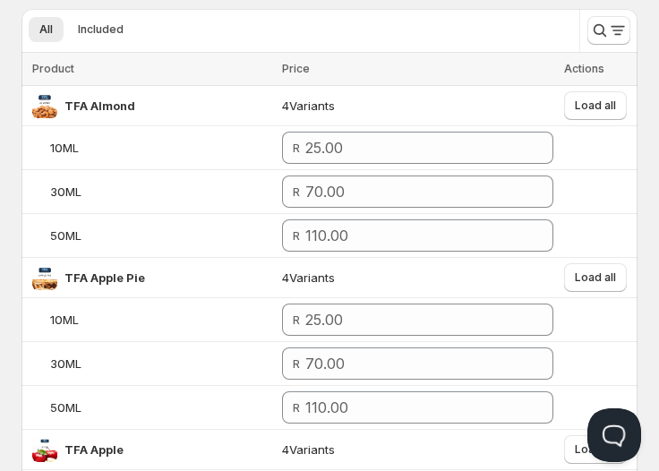
click at [585, 29] on div at bounding box center [608, 30] width 58 height 43
click at [593, 29] on icon "Search and filter results" at bounding box center [599, 30] width 13 height 13
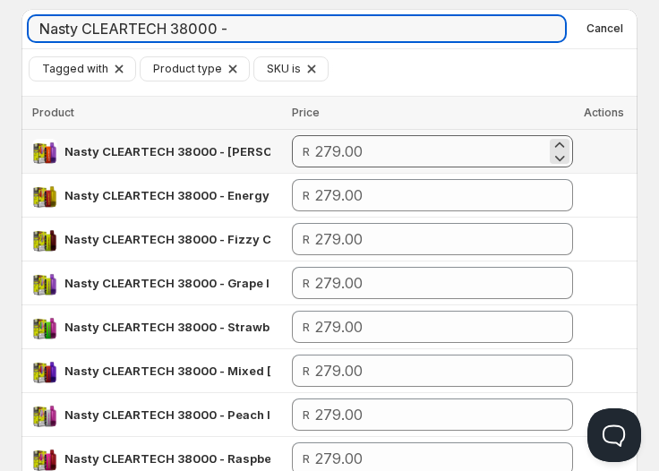
type input "Nasty CLEARTECH 38000 -"
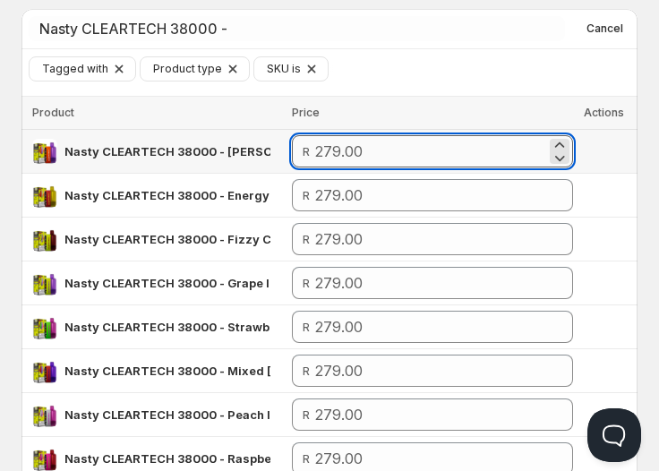
click at [503, 149] on input "number" at bounding box center [431, 151] width 232 height 32
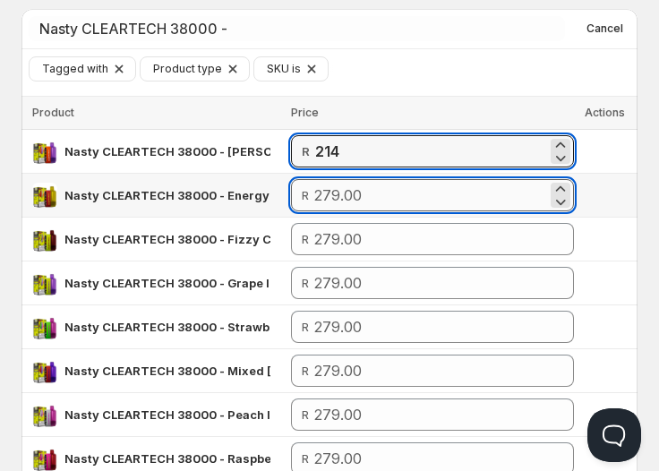
type input "214.00"
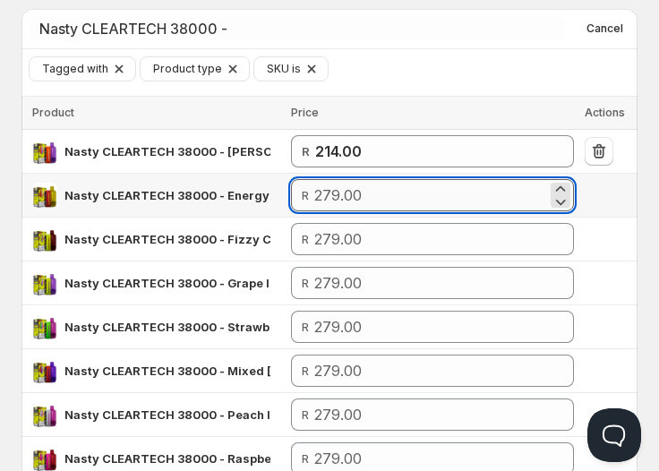
click at [520, 186] on input "number" at bounding box center [430, 195] width 232 height 32
paste input "214"
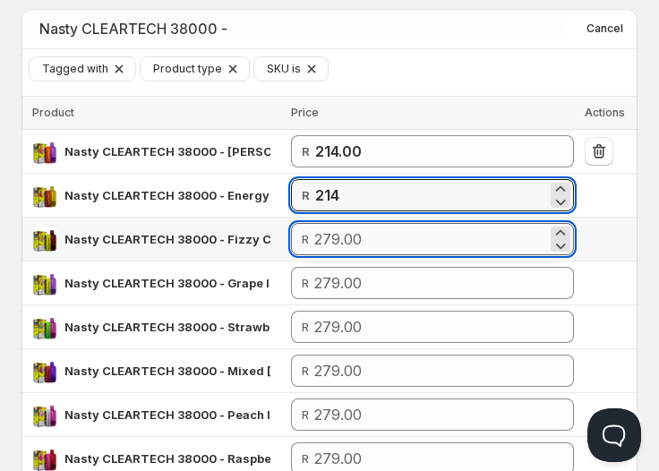
type input "214.00"
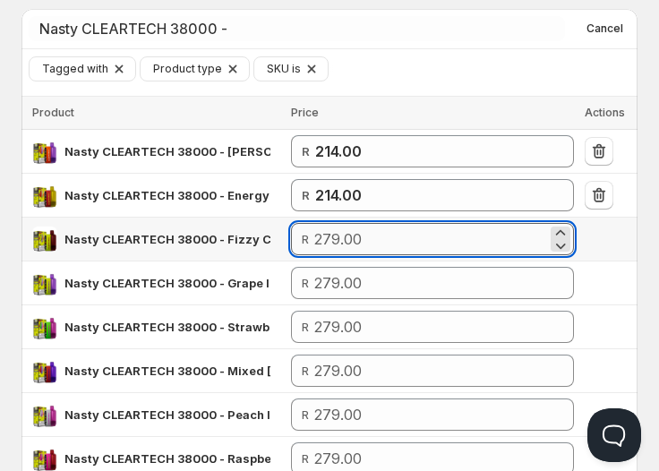
click at [517, 236] on input "number" at bounding box center [430, 239] width 232 height 32
paste input "214"
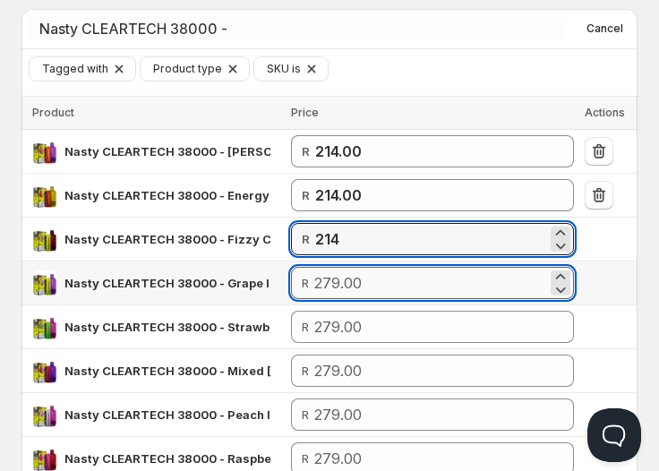
type input "214.00"
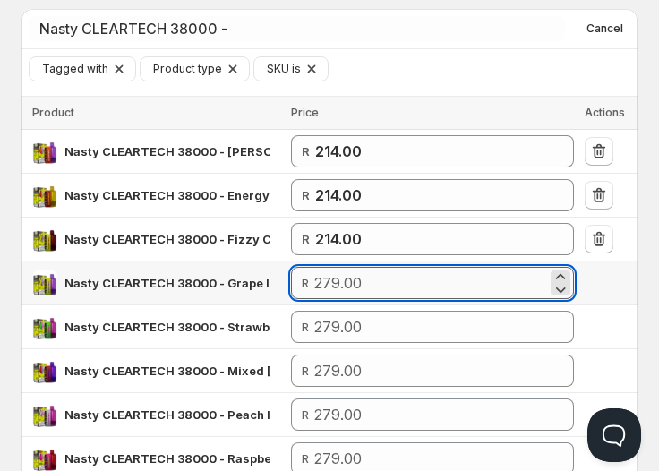
click at [506, 273] on input "number" at bounding box center [430, 283] width 232 height 32
paste input "214"
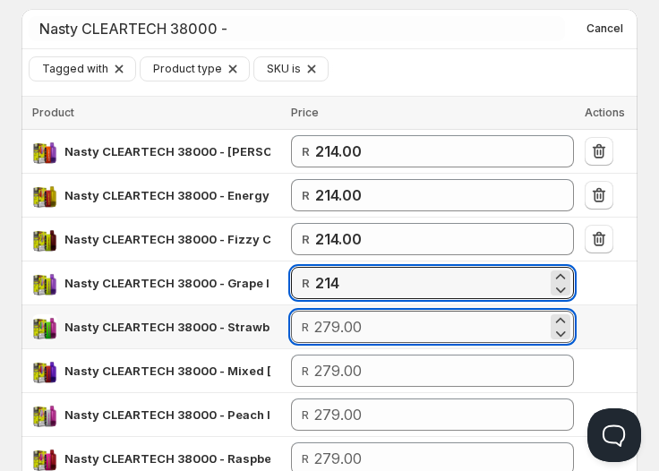
type input "214.00"
click at [474, 320] on input "number" at bounding box center [430, 327] width 232 height 32
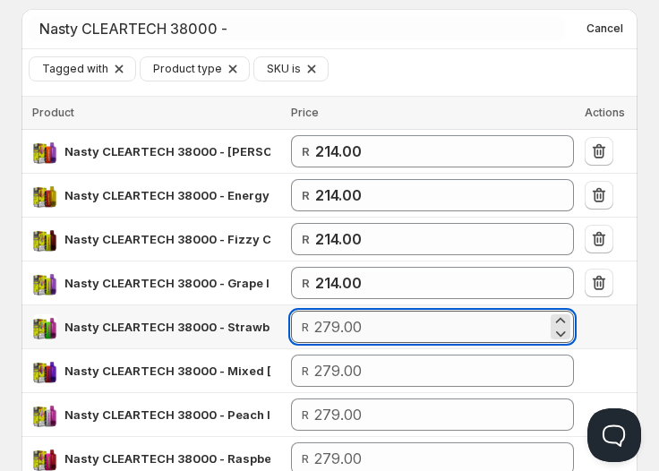
paste input "214"
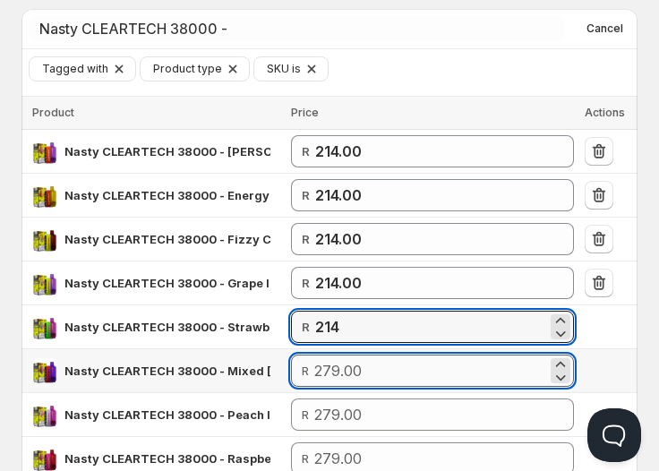
type input "214.00"
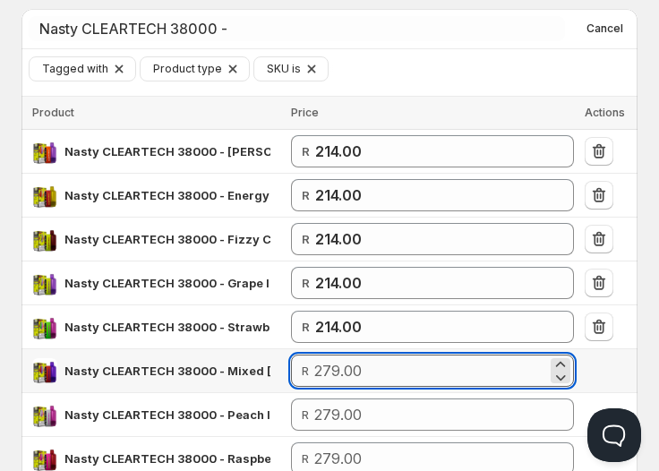
click at [469, 363] on input "number" at bounding box center [430, 370] width 232 height 32
paste input "214"
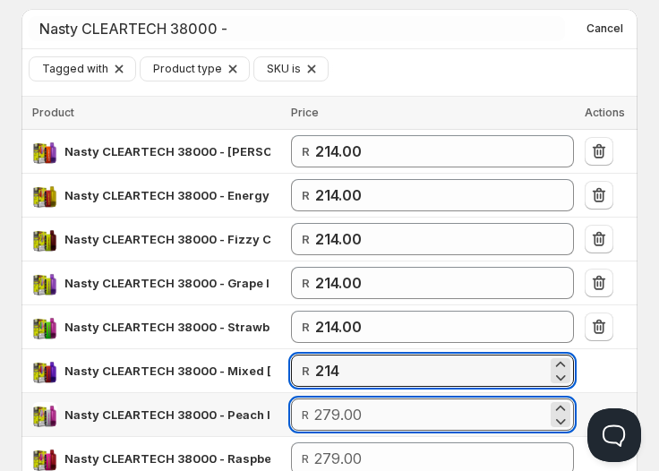
type input "214.00"
click at [462, 411] on input "number" at bounding box center [430, 414] width 232 height 32
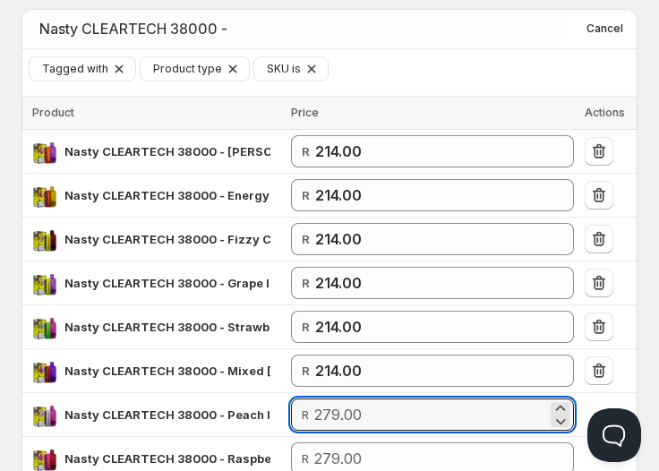
paste input "214"
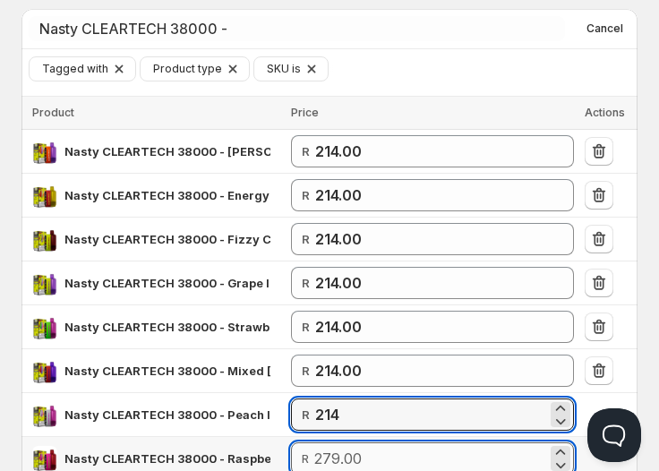
type input "214.00"
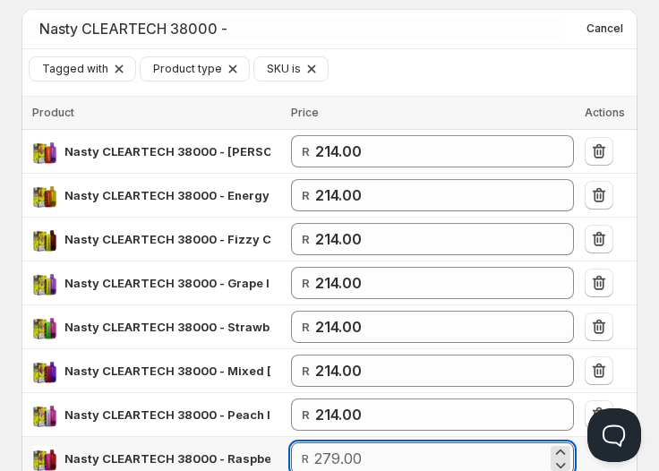
click at [471, 450] on input "number" at bounding box center [430, 458] width 232 height 32
paste input "214"
type input "214.00"
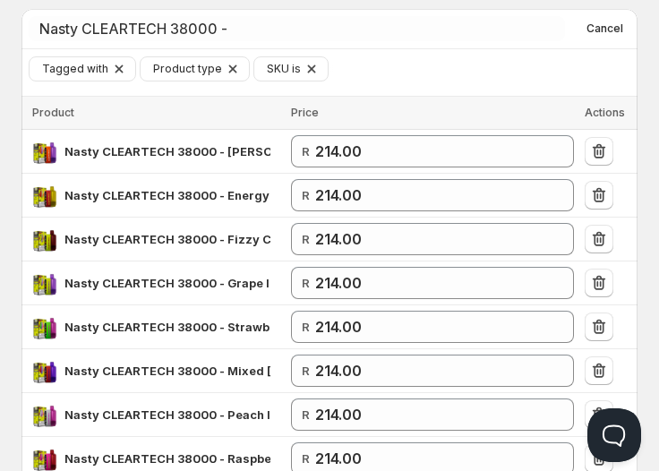
click at [638, 255] on div "Create Price List. This page is ready Create Price List Attention Incomplete Ne…" at bounding box center [329, 316] width 659 height 1000
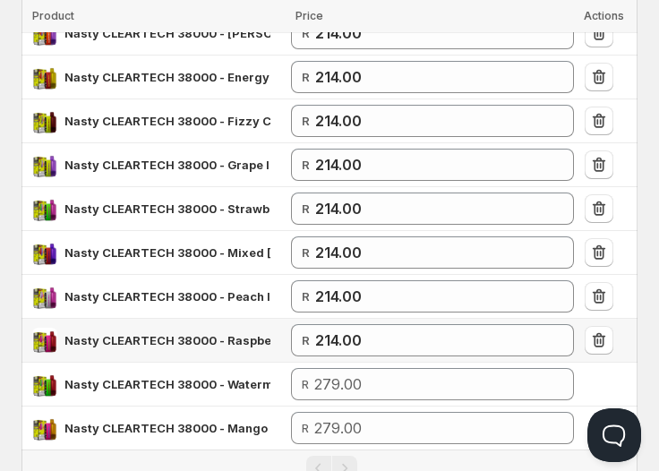
scroll to position [303, 0]
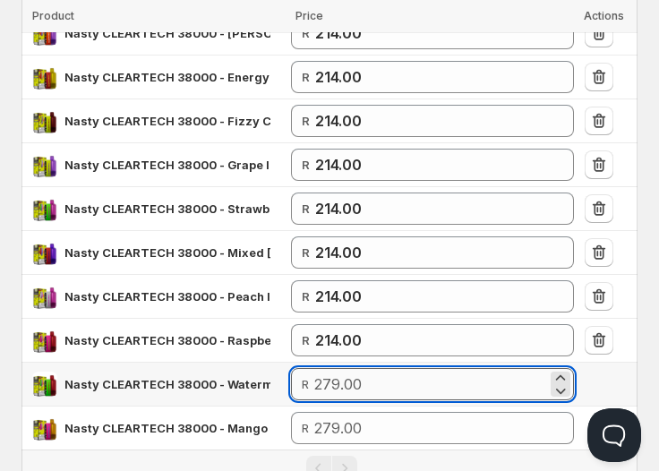
click at [434, 371] on input "number" at bounding box center [430, 384] width 232 height 32
paste input "214"
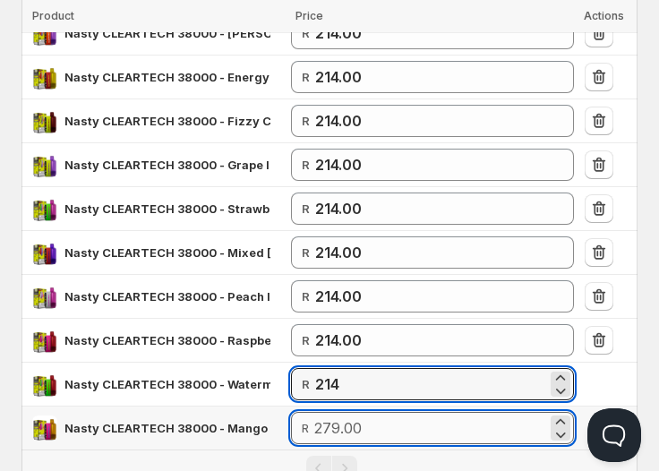
type input "214.00"
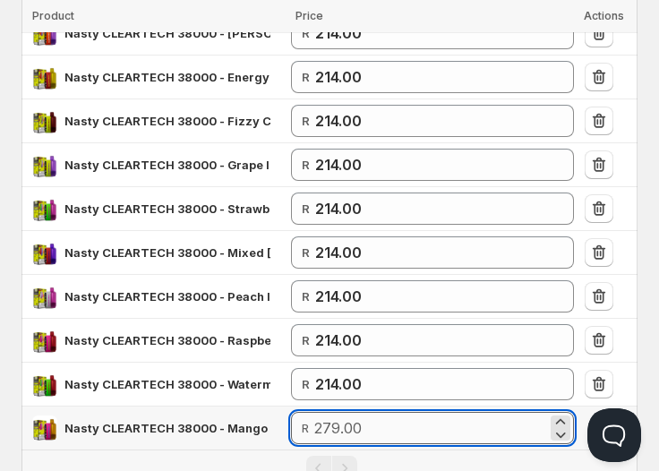
click at [373, 431] on input "number" at bounding box center [430, 428] width 232 height 32
paste input "214"
type input "214.00"
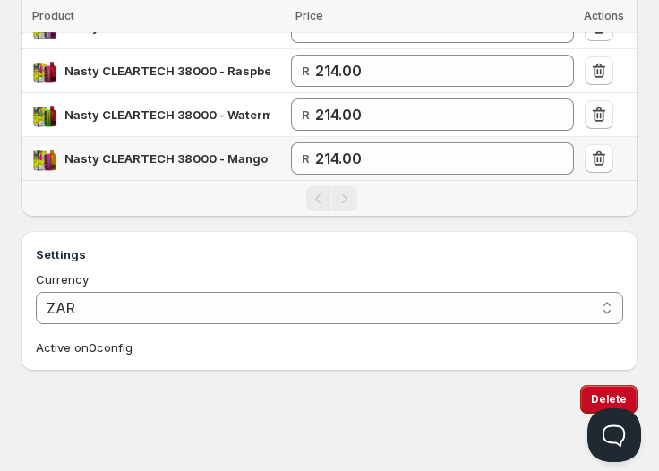
scroll to position [571, 0]
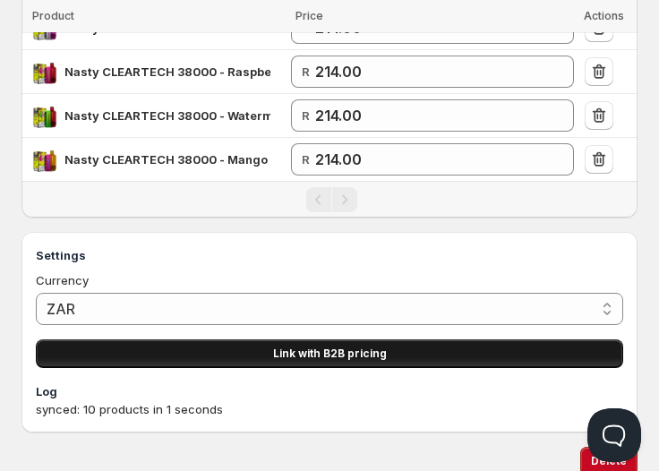
click at [289, 343] on button "Link with B2B pricing" at bounding box center [329, 353] width 587 height 29
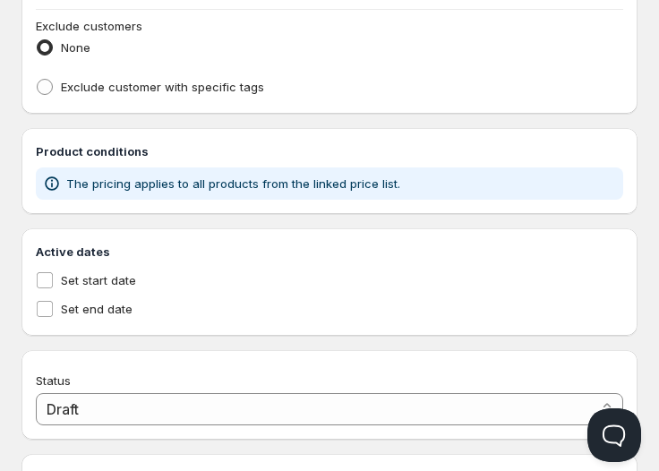
type input "PL Wholesale: Nasty Cleartech"
type input "PL_WHOLESALE:_NASTY_CLEARTECH"
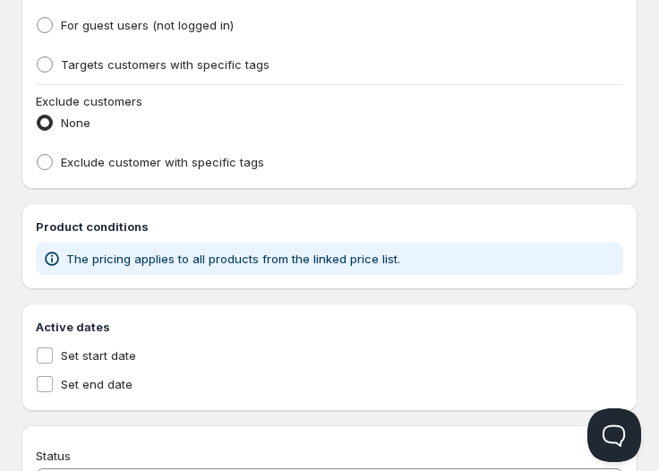
scroll to position [1002, 0]
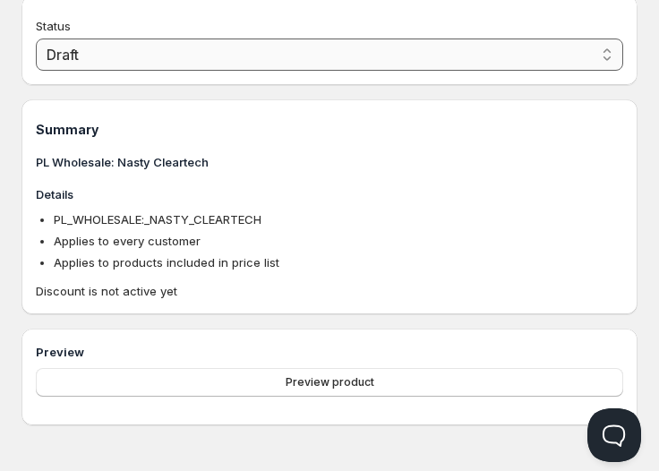
click at [206, 53] on select "Draft Active" at bounding box center [329, 54] width 587 height 32
select select "1"
click at [36, 63] on select "Draft Active" at bounding box center [329, 54] width 587 height 32
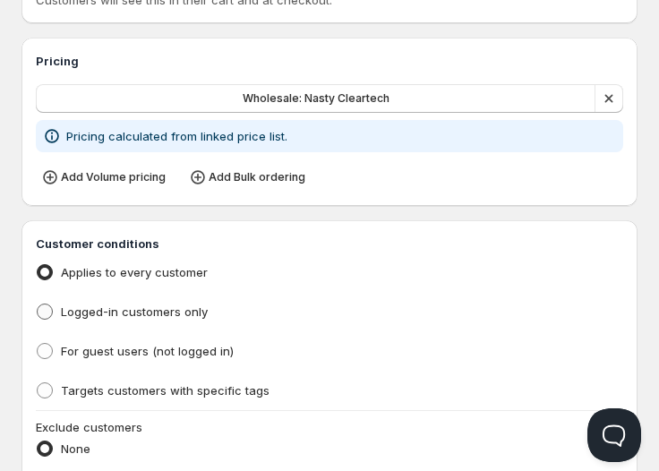
scroll to position [239, 0]
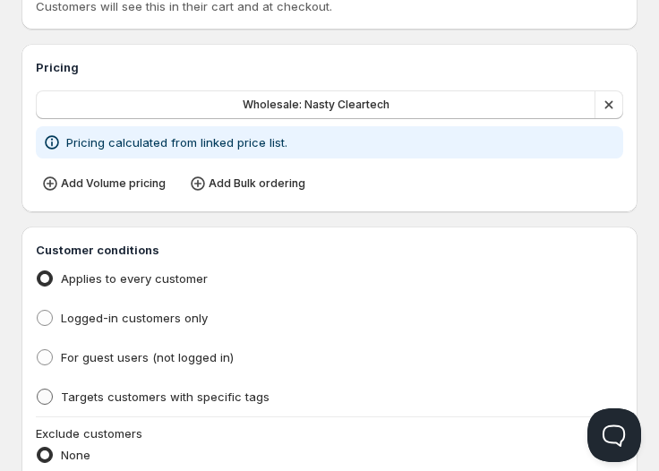
click at [89, 392] on span "Targets customers with specific tags" at bounding box center [165, 396] width 209 height 14
click at [38, 389] on input "Targets customers with specific tags" at bounding box center [37, 388] width 1 height 1
radio input "true"
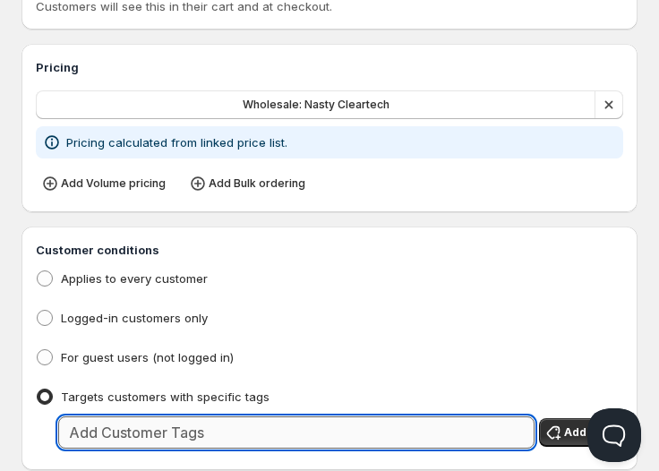
click at [178, 448] on input "text" at bounding box center [296, 432] width 476 height 32
type input "wholesale"
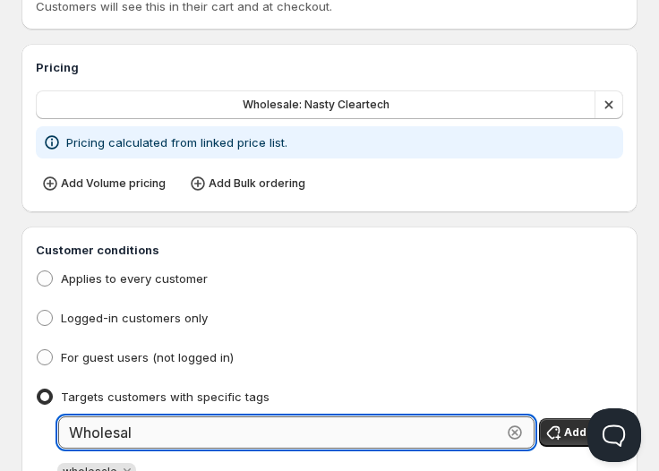
type input "Wholesale"
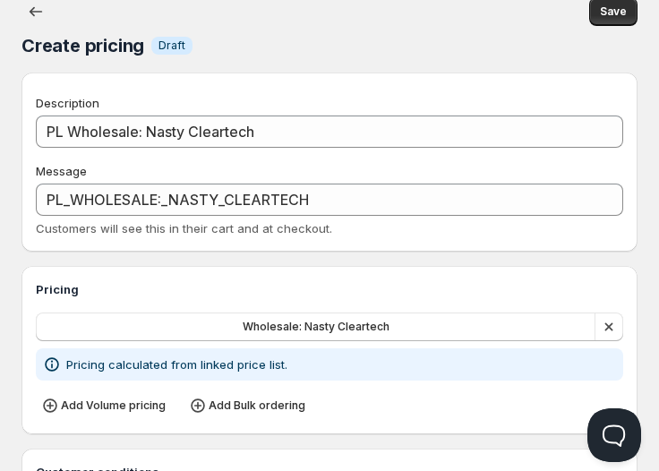
scroll to position [16, 0]
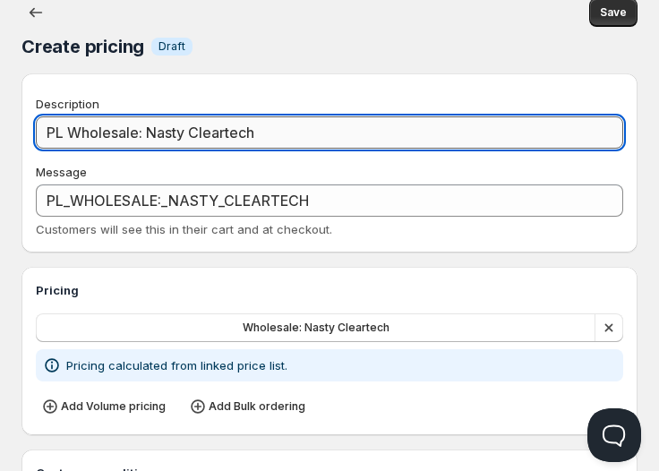
click at [69, 126] on input "PL Wholesale: Nasty Cleartech" at bounding box center [329, 132] width 587 height 32
type input "Wholesale: Nasty Cleartech"
type input "WHOLESALE:_NASTY_CLEARTECH"
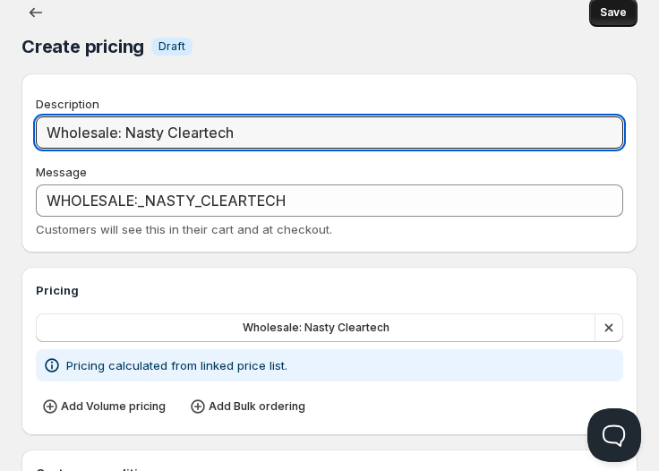
type input "Wholesale: Nasty Cleartech"
click at [606, 7] on span "Save" at bounding box center [613, 12] width 27 height 14
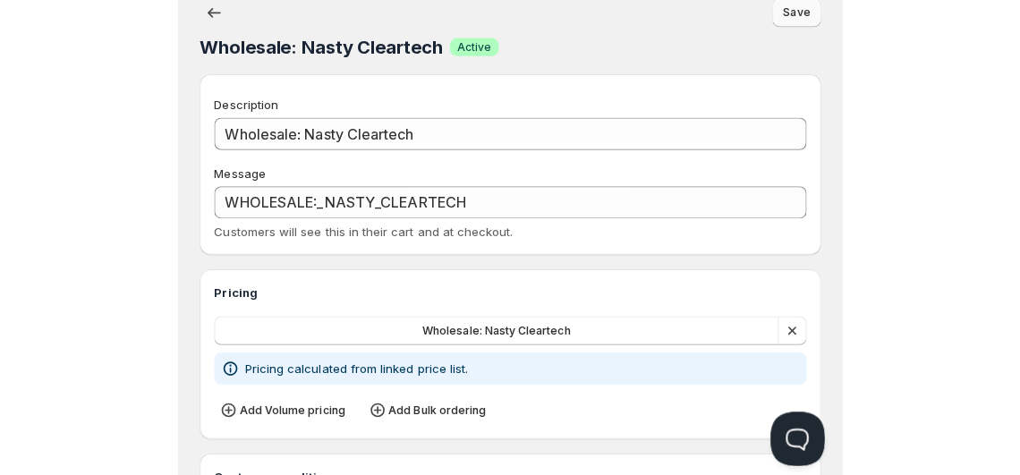
scroll to position [0, 0]
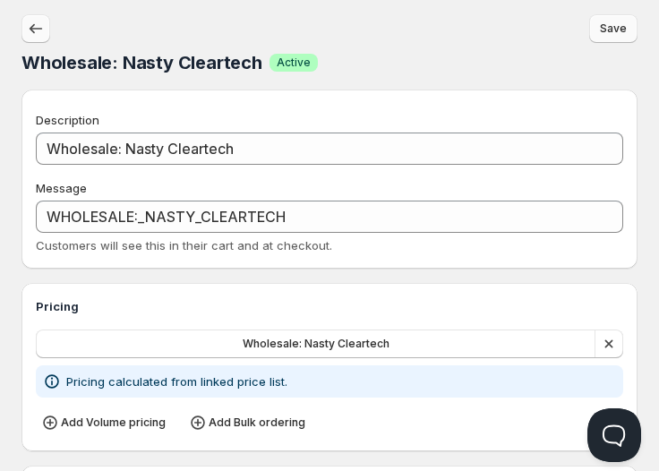
click at [43, 31] on icon "button" at bounding box center [36, 29] width 18 height 18
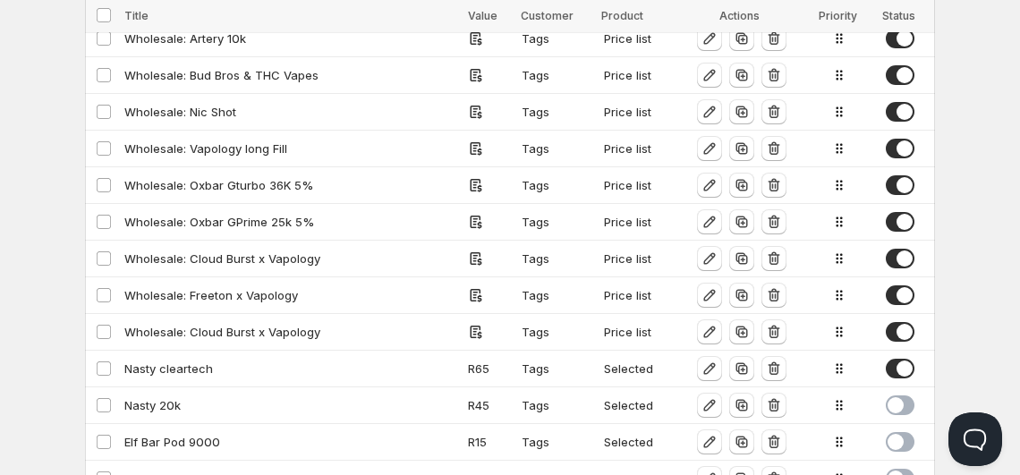
scroll to position [563, 0]
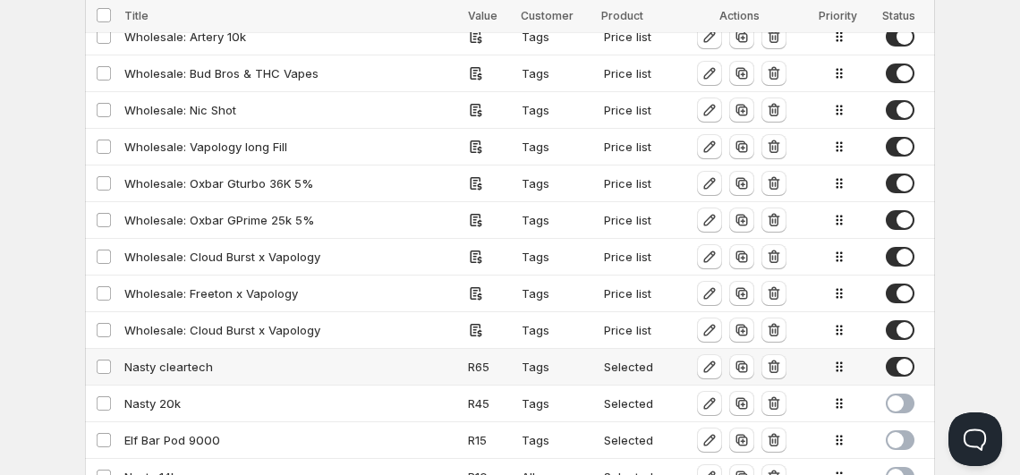
click at [900, 363] on span at bounding box center [900, 367] width 29 height 20
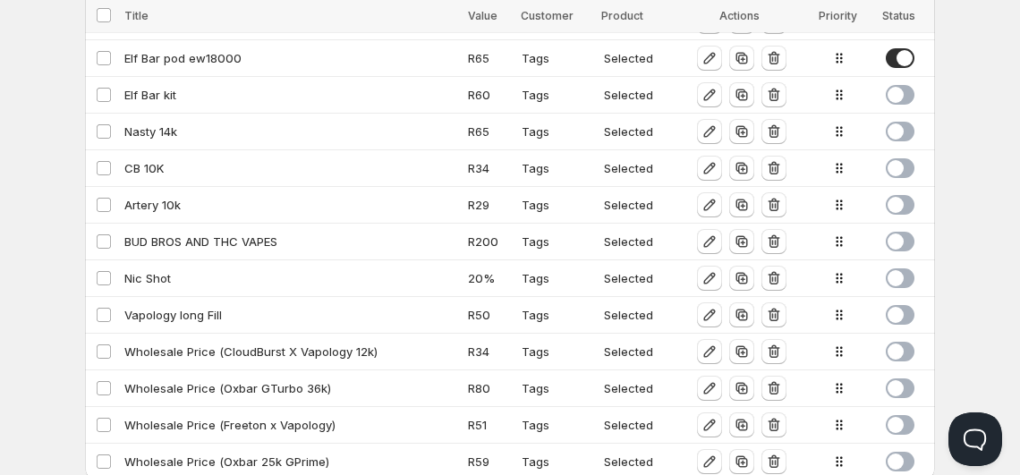
scroll to position [1205, 0]
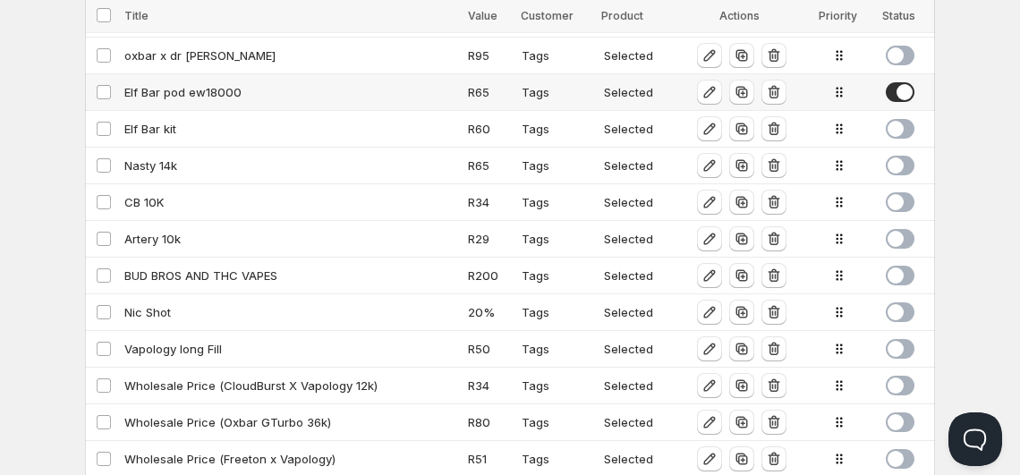
click at [899, 82] on span at bounding box center [900, 92] width 29 height 20
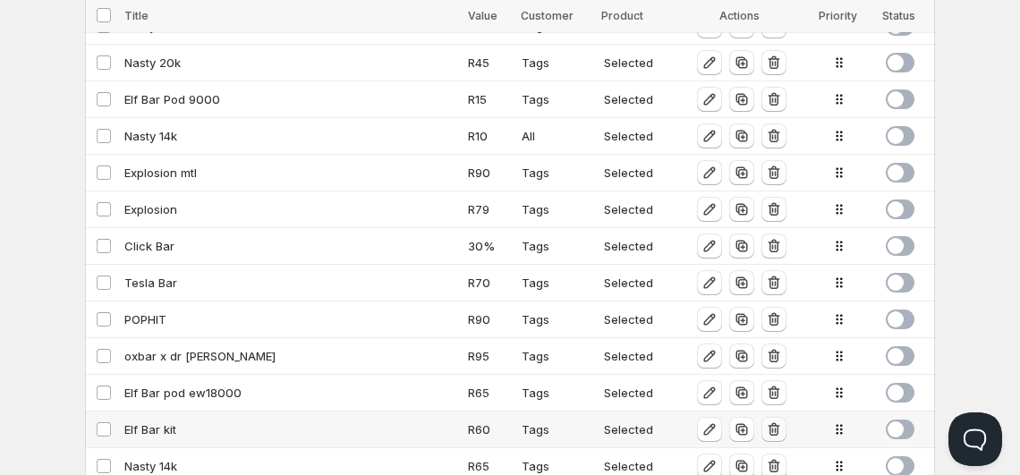
scroll to position [906, 0]
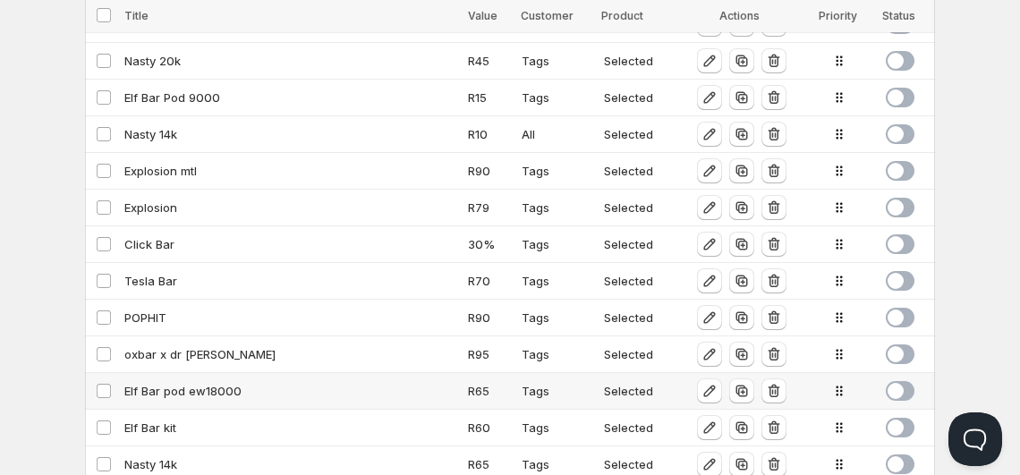
click at [209, 385] on div "Elf Bar pod ew18000" at bounding box center [290, 391] width 333 height 18
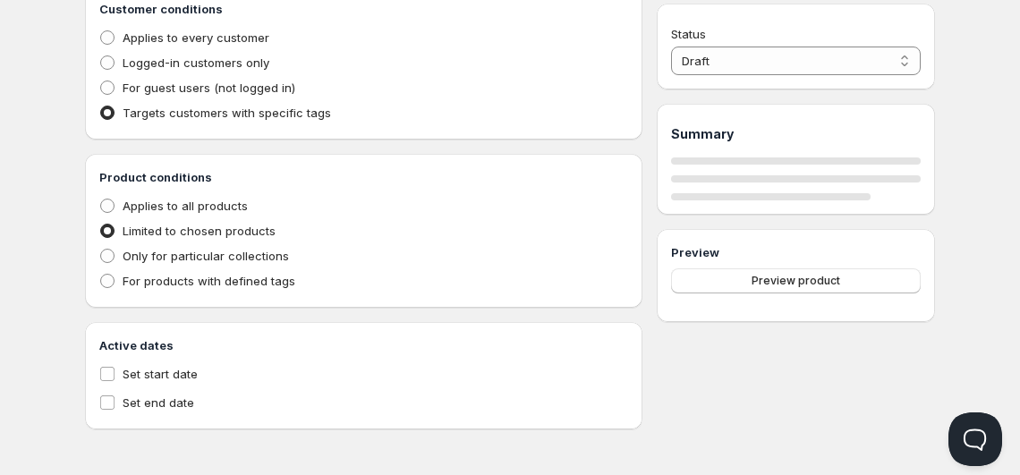
type input "Elf Bar pod ew18000"
type input "ELF_BAR_POD_EW18000"
select select "2"
type input "65"
radio input "true"
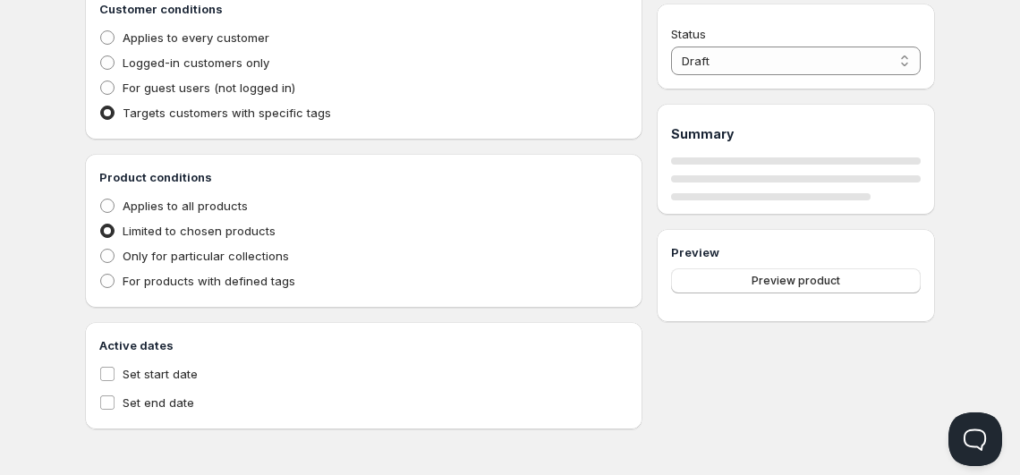
radio input "true"
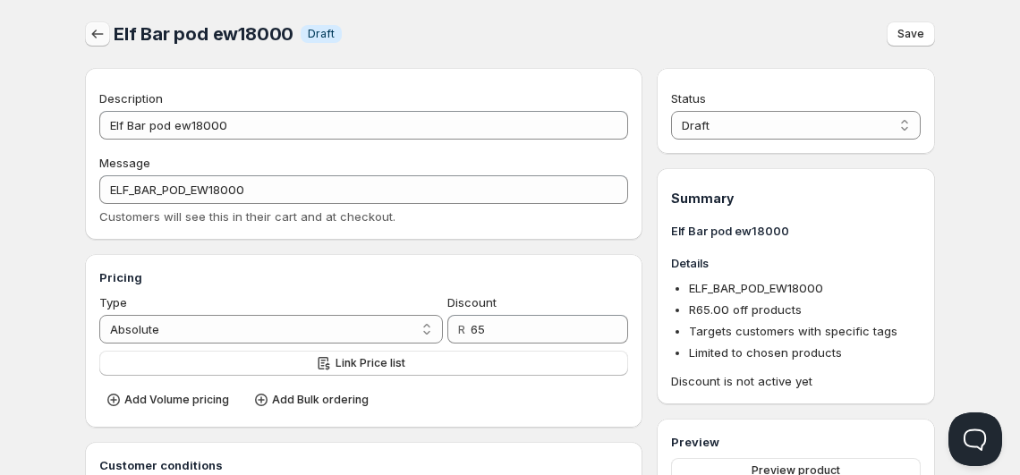
click at [95, 27] on icon "button" at bounding box center [98, 34] width 18 height 18
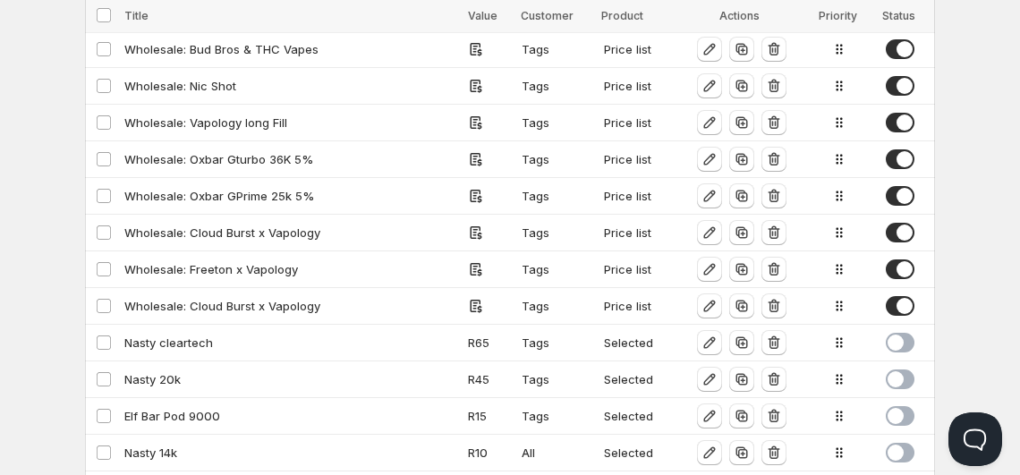
scroll to position [588, 0]
